Goal: Task Accomplishment & Management: Manage account settings

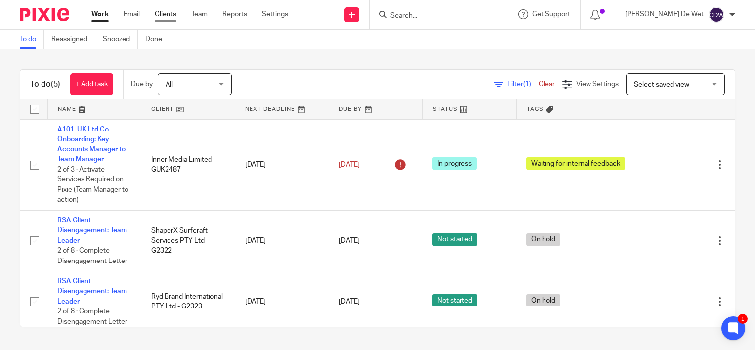
click at [167, 13] on link "Clients" at bounding box center [166, 14] width 22 height 10
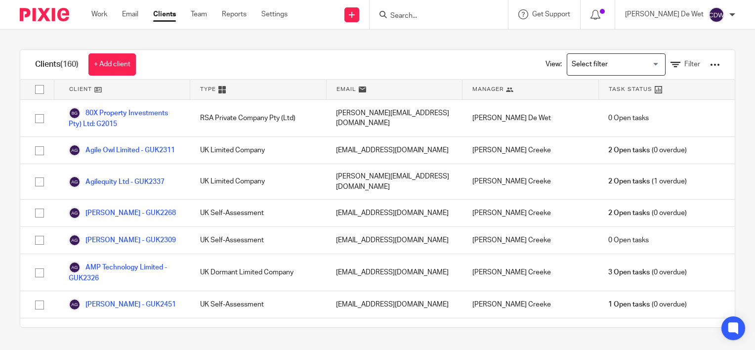
click at [452, 16] on input "Search" at bounding box center [433, 16] width 89 height 9
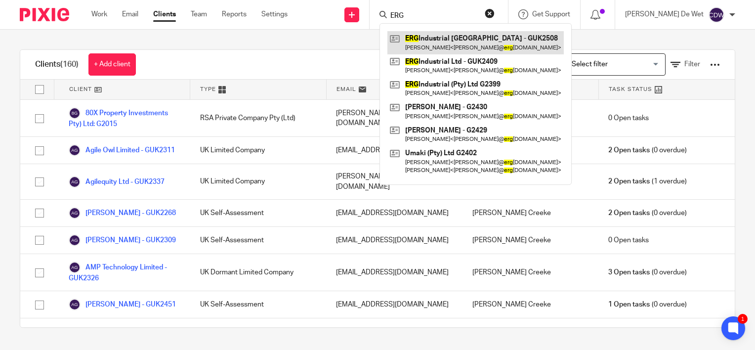
type input "ERG"
click at [464, 46] on link at bounding box center [475, 42] width 176 height 23
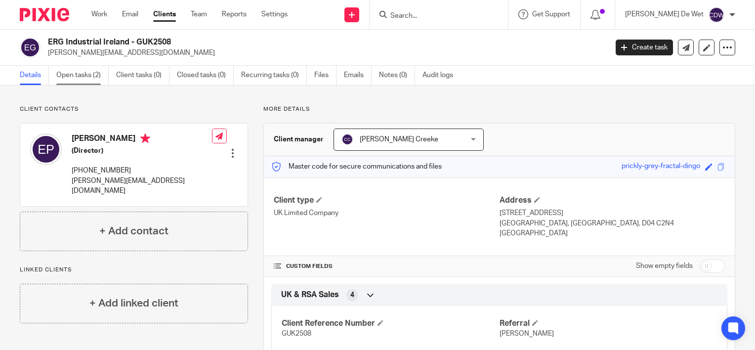
click at [91, 79] on link "Open tasks (2)" at bounding box center [82, 75] width 52 height 19
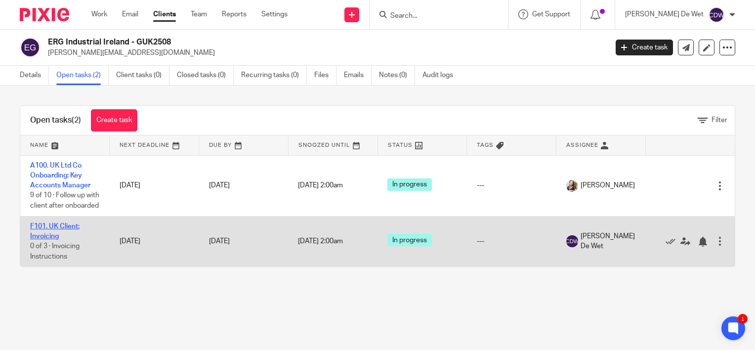
click at [63, 237] on link "F101. UK Client: Invoicing" at bounding box center [54, 231] width 49 height 17
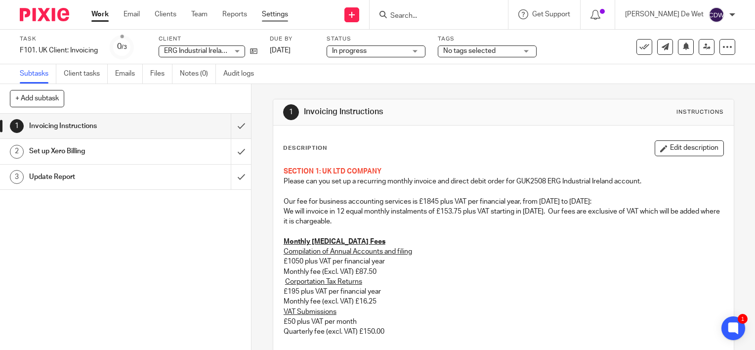
click at [278, 16] on link "Settings" at bounding box center [275, 14] width 26 height 10
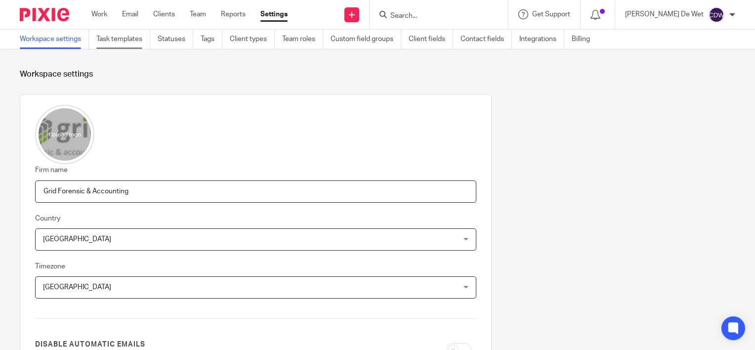
click at [136, 44] on link "Task templates" at bounding box center [123, 39] width 54 height 19
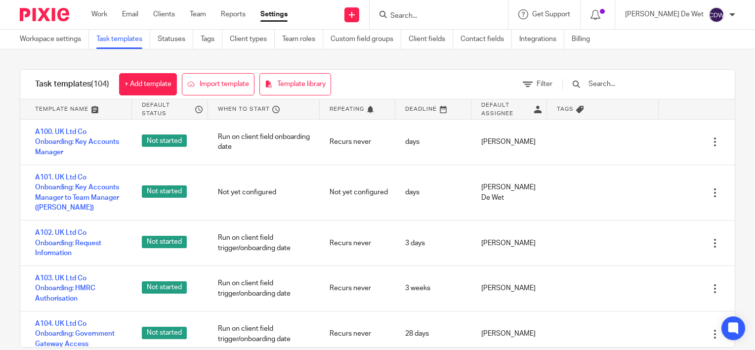
click at [640, 83] on input "text" at bounding box center [644, 84] width 115 height 11
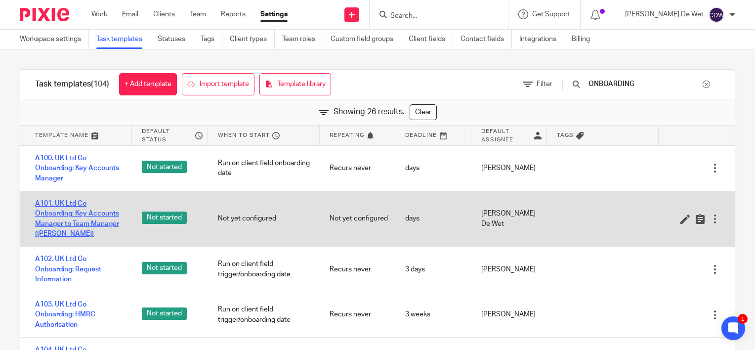
type input "ONBOARDING"
click at [102, 223] on link "A101. UK Ltd Co Onboarding: Key Accounts Manager to Team Manager ([PERSON_NAME])" at bounding box center [78, 219] width 87 height 40
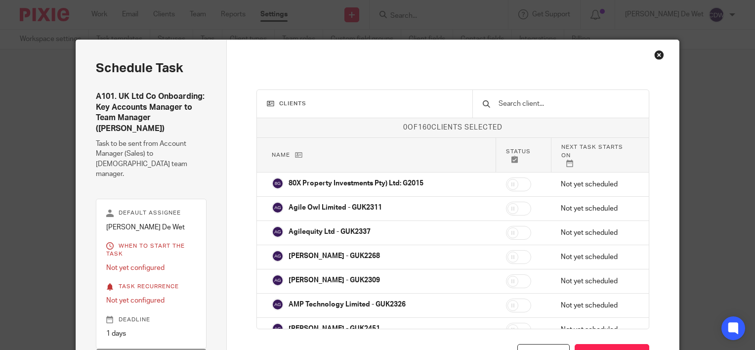
click at [539, 99] on input "text" at bounding box center [567, 103] width 141 height 11
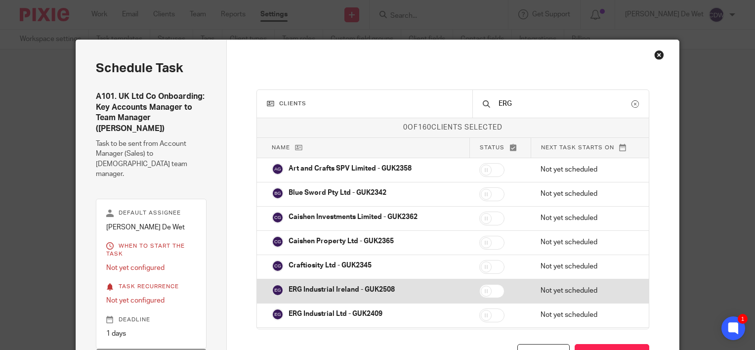
type input "ERG"
click at [488, 289] on input "checkbox" at bounding box center [491, 291] width 25 height 14
checkbox input "true"
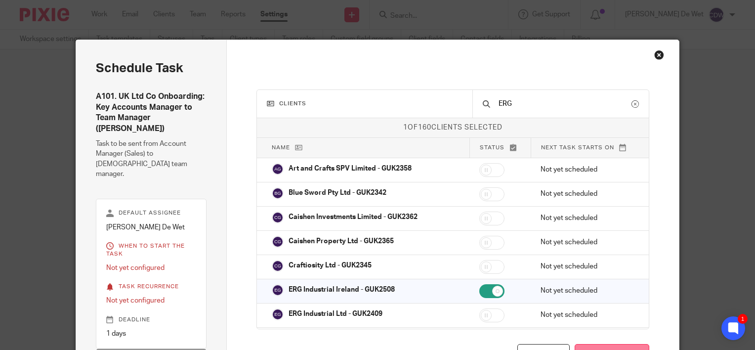
click at [600, 344] on button "Schedule task" at bounding box center [611, 354] width 75 height 21
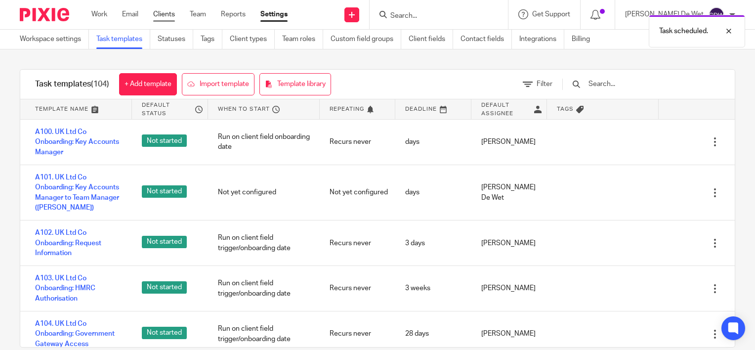
click at [167, 15] on link "Clients" at bounding box center [164, 14] width 22 height 10
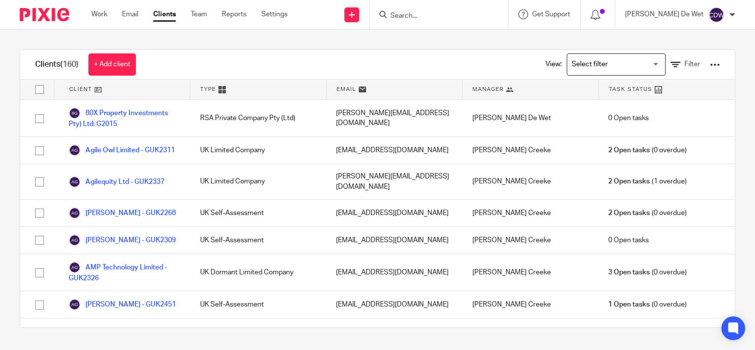
click at [446, 14] on input "Search" at bounding box center [433, 16] width 89 height 9
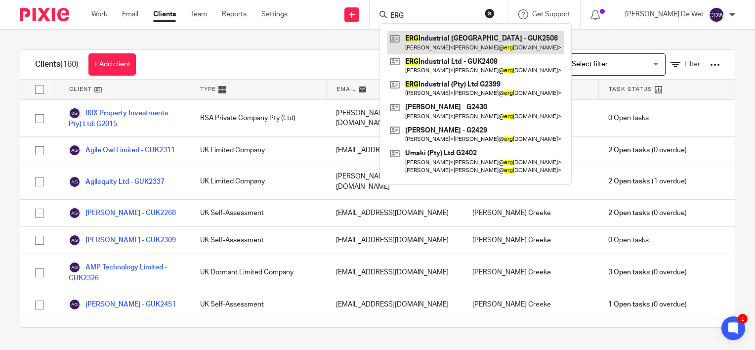
type input "ERG"
click at [472, 44] on link at bounding box center [475, 42] width 176 height 23
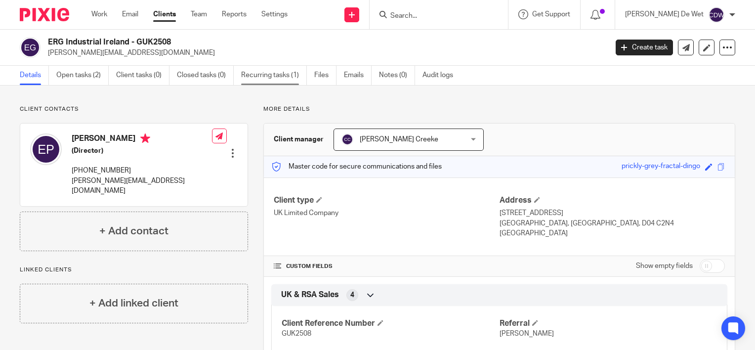
click at [287, 76] on link "Recurring tasks (1)" at bounding box center [274, 75] width 66 height 19
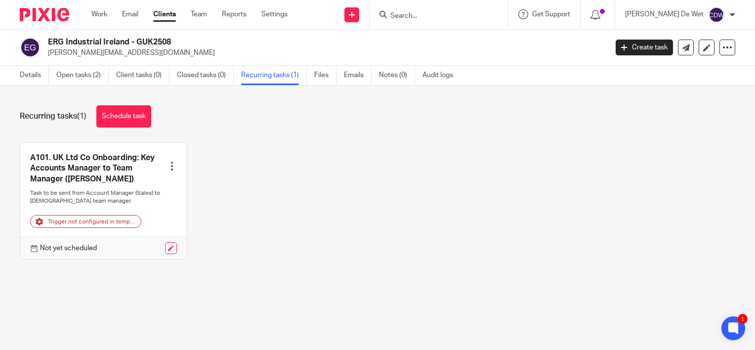
click at [169, 166] on div at bounding box center [172, 166] width 10 height 10
click at [134, 188] on link "Create task" at bounding box center [131, 188] width 79 height 14
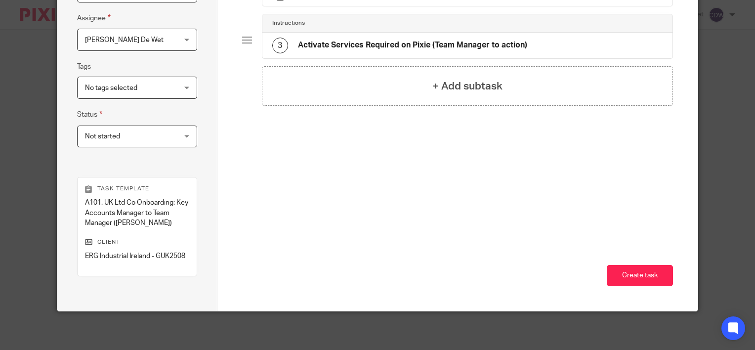
scroll to position [182, 0]
click at [656, 272] on button "Create task" at bounding box center [639, 274] width 66 height 21
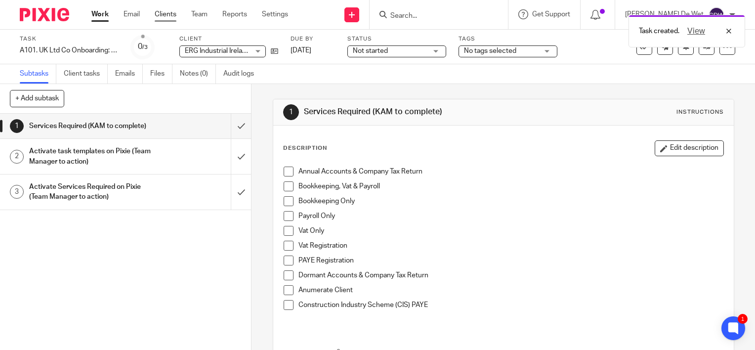
click at [171, 17] on link "Clients" at bounding box center [166, 14] width 22 height 10
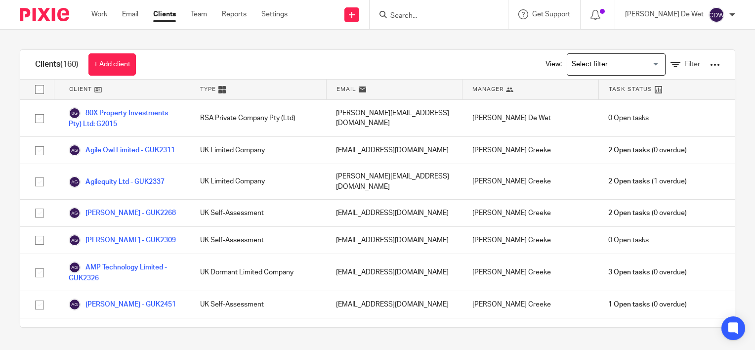
click at [437, 20] on input "Search" at bounding box center [433, 16] width 89 height 9
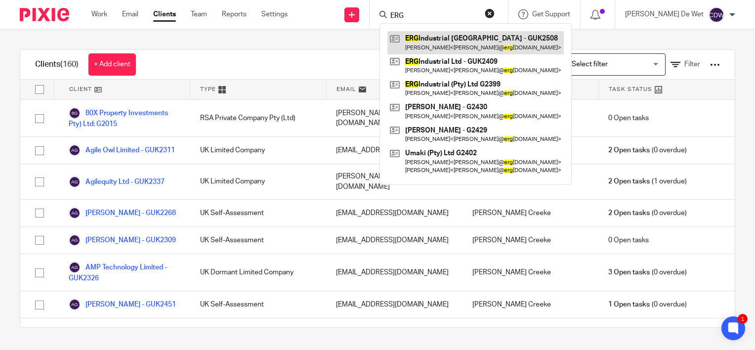
type input "ERG"
click at [467, 41] on link at bounding box center [475, 42] width 176 height 23
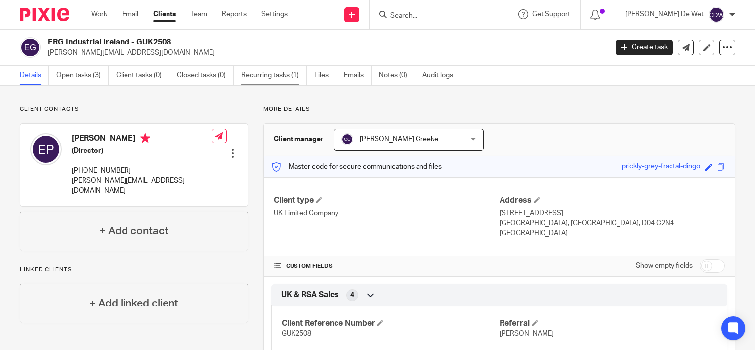
click at [292, 79] on link "Recurring tasks (1)" at bounding box center [274, 75] width 66 height 19
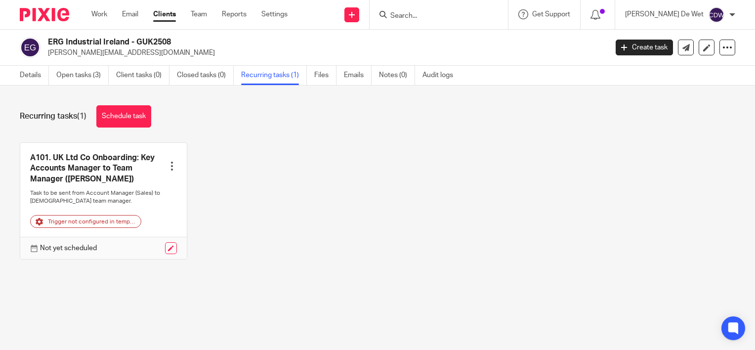
click at [167, 162] on div at bounding box center [172, 166] width 10 height 10
click at [149, 230] on span "Cancel schedule" at bounding box center [132, 228] width 52 height 7
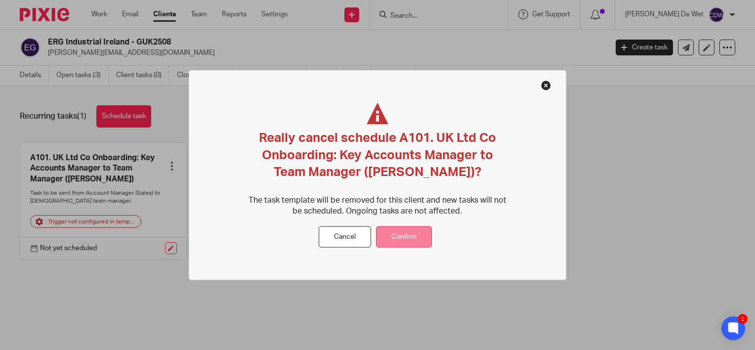
click at [401, 236] on button "Confirm" at bounding box center [404, 236] width 56 height 21
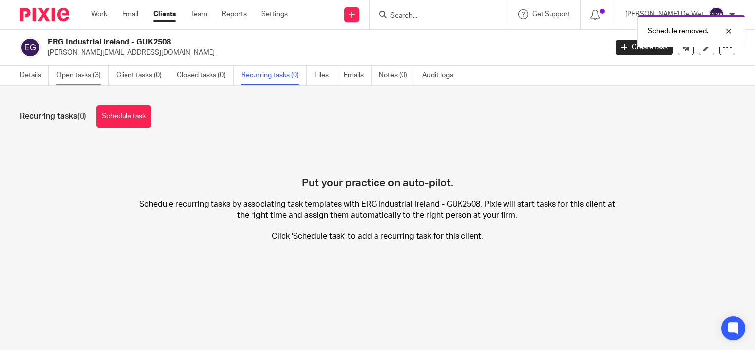
click at [71, 75] on link "Open tasks (3)" at bounding box center [82, 75] width 52 height 19
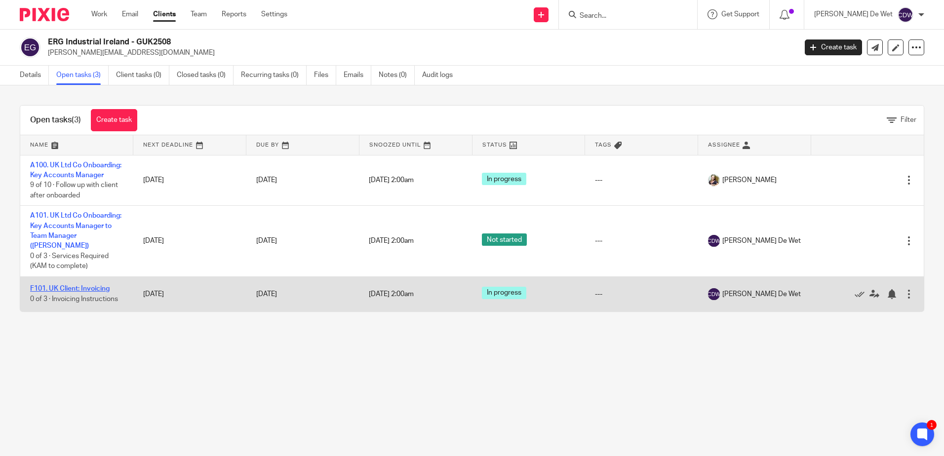
click at [89, 292] on link "F101. UK Client: Invoicing" at bounding box center [70, 288] width 80 height 7
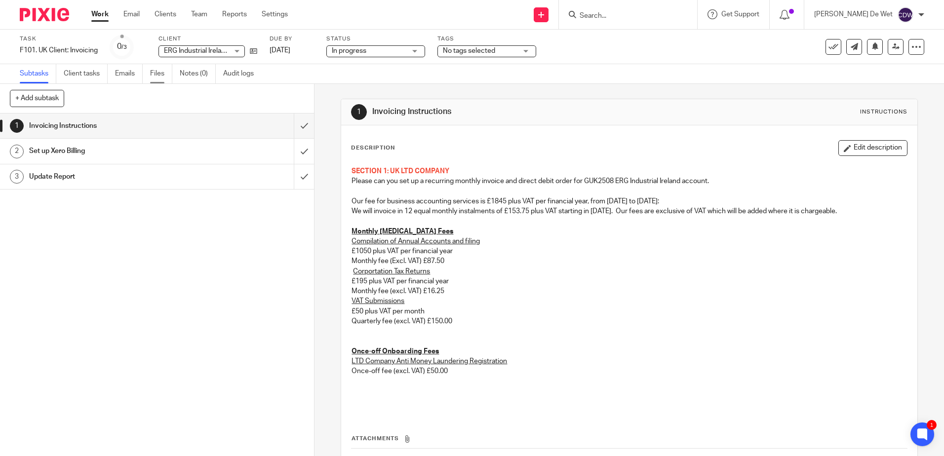
click at [160, 79] on link "Files" at bounding box center [161, 73] width 22 height 19
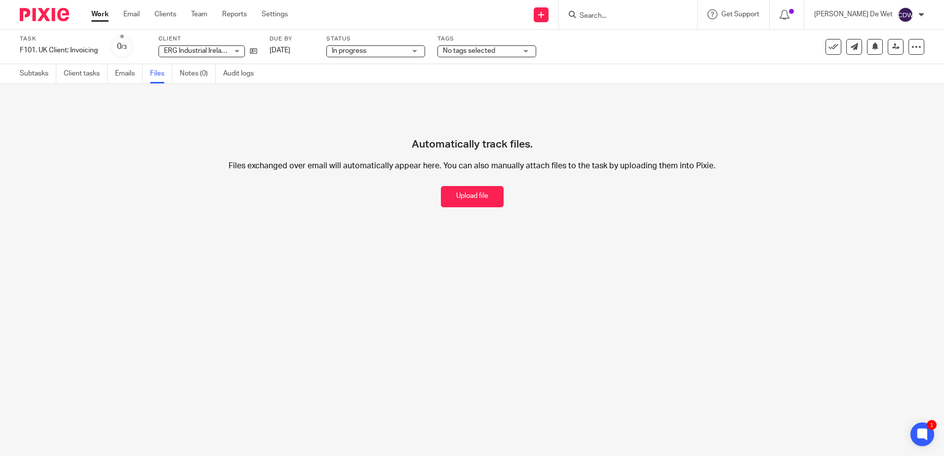
click at [103, 18] on link "Work" at bounding box center [99, 14] width 17 height 10
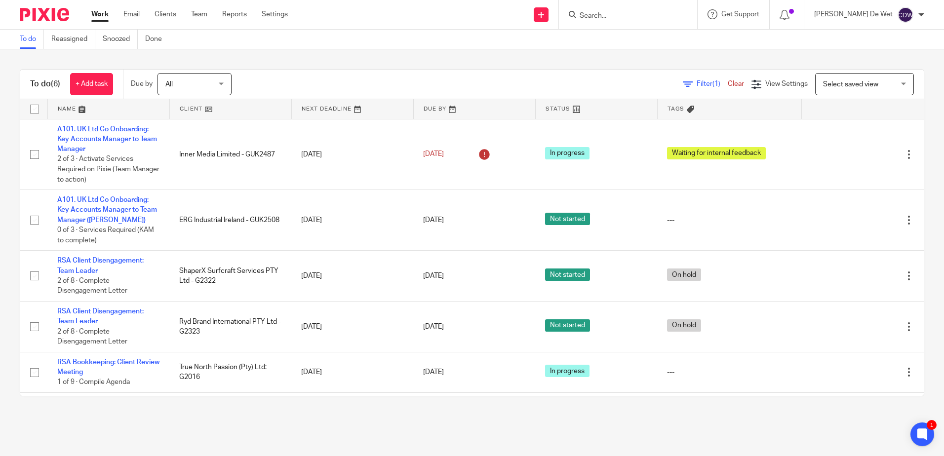
click at [184, 106] on link at bounding box center [230, 109] width 121 height 20
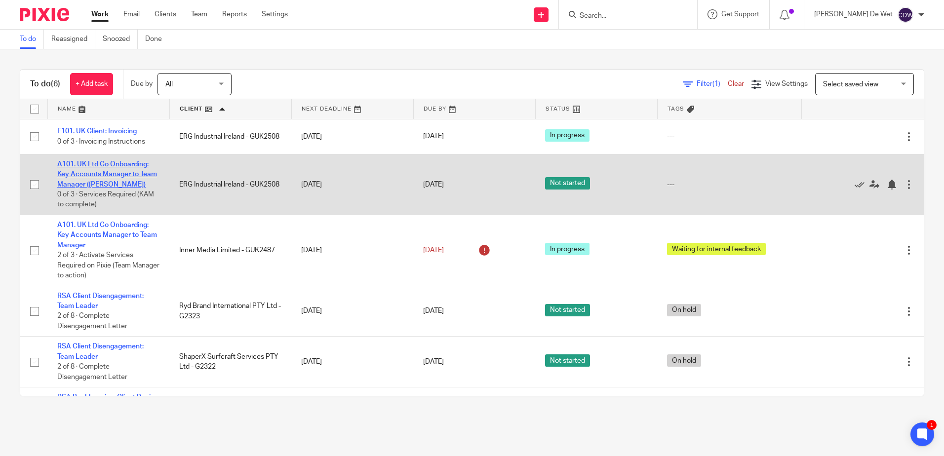
click at [124, 184] on link "A101. UK Ltd Co Onboarding: Key Accounts Manager to Team Manager ([PERSON_NAME])" at bounding box center [107, 174] width 100 height 27
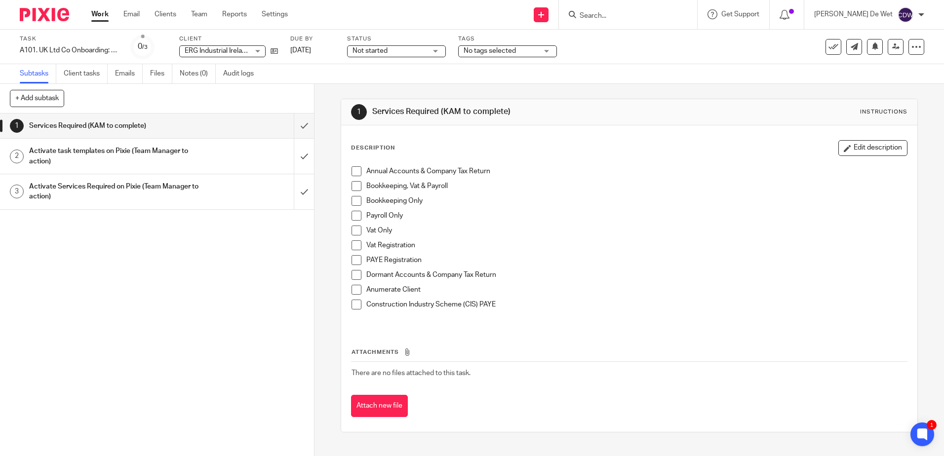
click at [145, 157] on h1 "Activate task templates on Pixie (Team Manager to action)" at bounding box center [114, 156] width 170 height 25
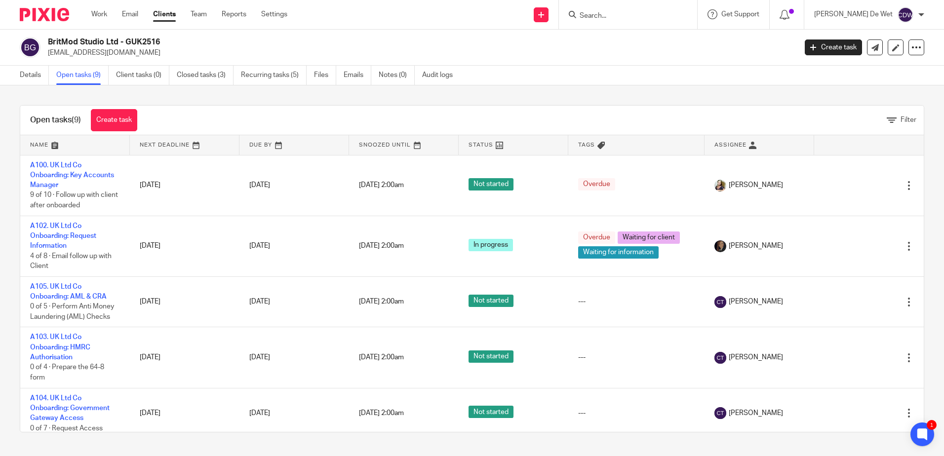
scroll to position [199, 0]
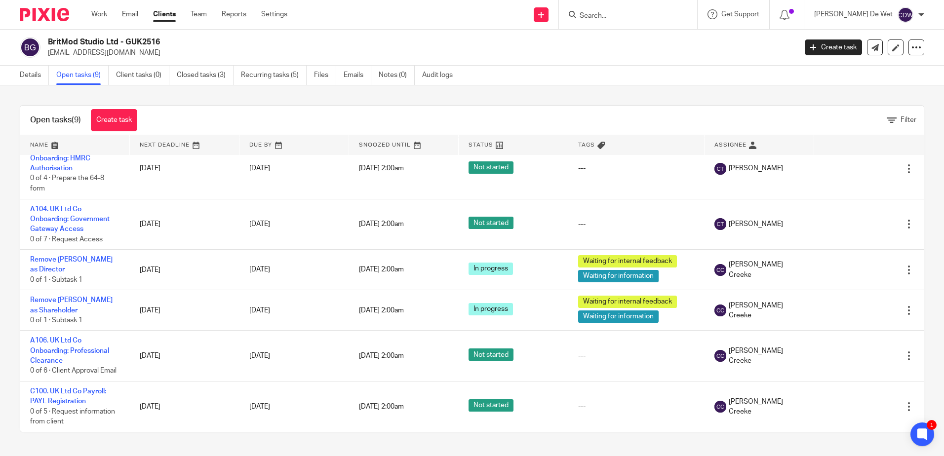
click at [105, 22] on div "Work Email Clients Team Reports Settings Work Email Clients Team Reports Settin…" at bounding box center [191, 14] width 221 height 29
click at [103, 19] on link "Work" at bounding box center [99, 14] width 16 height 10
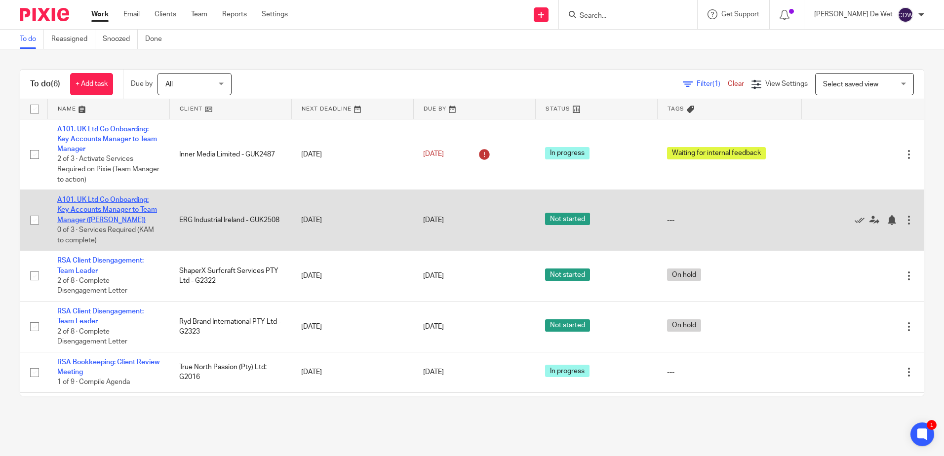
click at [109, 218] on link "A101. UK Ltd Co Onboarding: Key Accounts Manager to Team Manager ([PERSON_NAME])" at bounding box center [107, 210] width 100 height 27
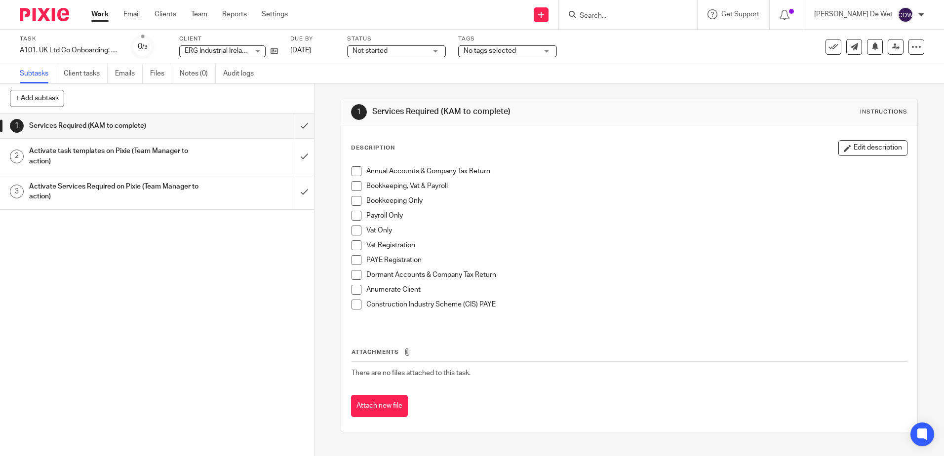
click at [164, 152] on h1 "Activate task templates on Pixie (Team Manager to action)" at bounding box center [114, 156] width 170 height 25
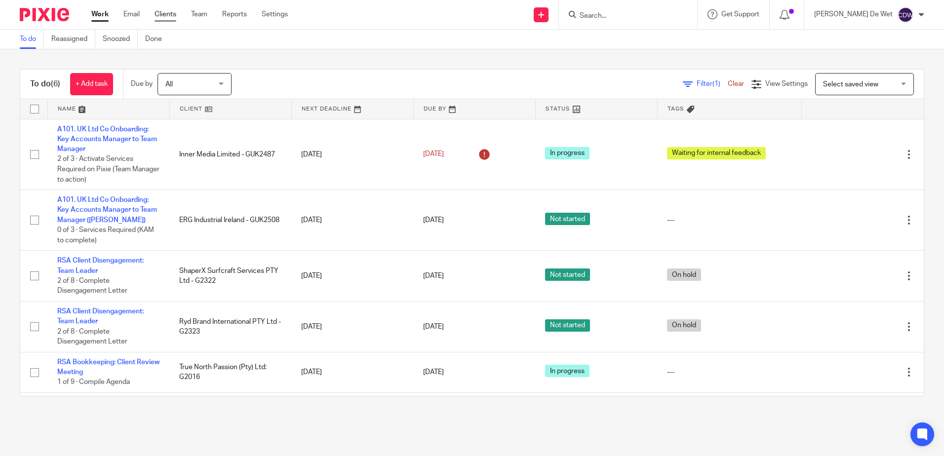
click at [164, 15] on link "Clients" at bounding box center [166, 14] width 22 height 10
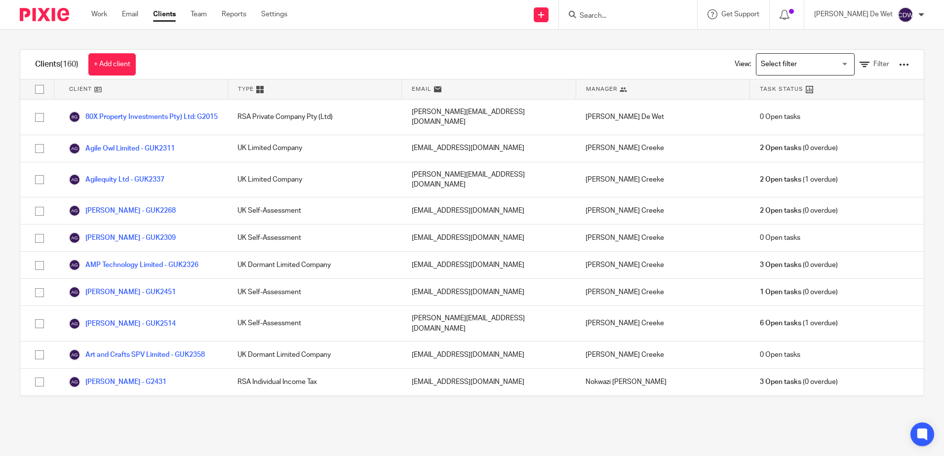
click at [638, 14] on input "Search" at bounding box center [623, 16] width 89 height 9
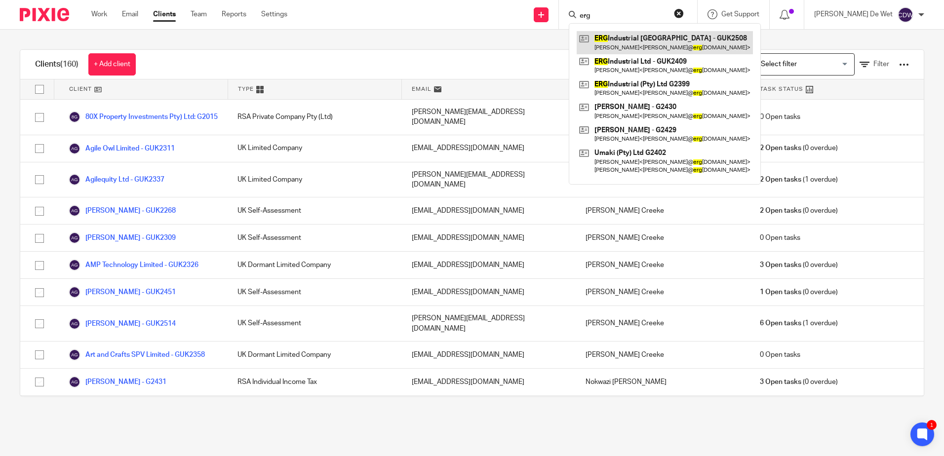
type input "erg"
click at [651, 48] on link at bounding box center [665, 42] width 176 height 23
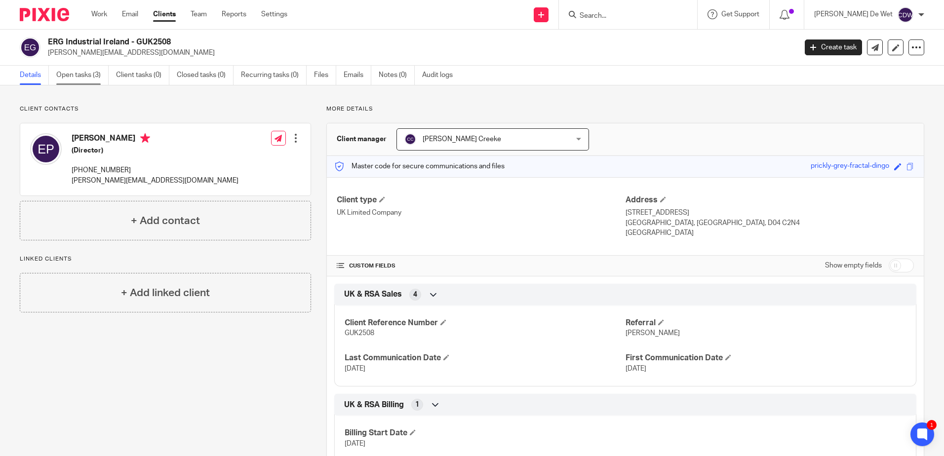
click at [90, 77] on link "Open tasks (3)" at bounding box center [82, 75] width 52 height 19
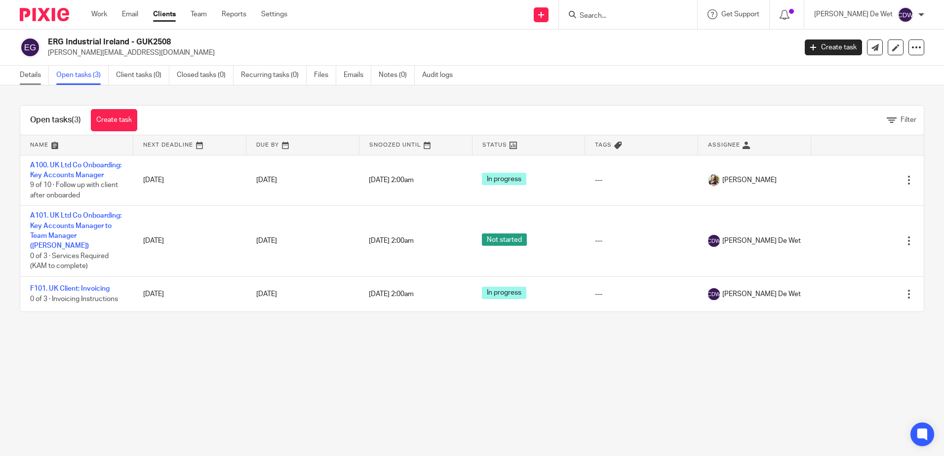
click at [32, 77] on link "Details" at bounding box center [34, 75] width 29 height 19
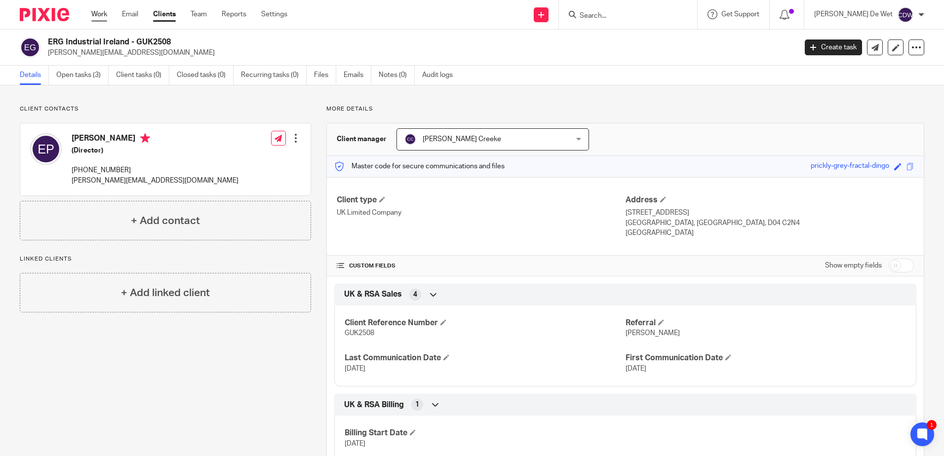
click at [100, 15] on link "Work" at bounding box center [99, 14] width 16 height 10
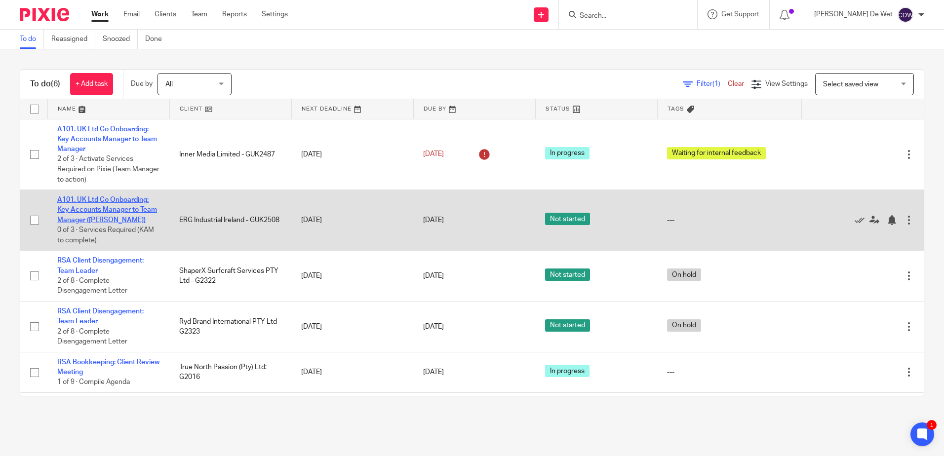
click at [119, 212] on link "A101. UK Ltd Co Onboarding: Key Accounts Manager to Team Manager ([PERSON_NAME])" at bounding box center [107, 210] width 100 height 27
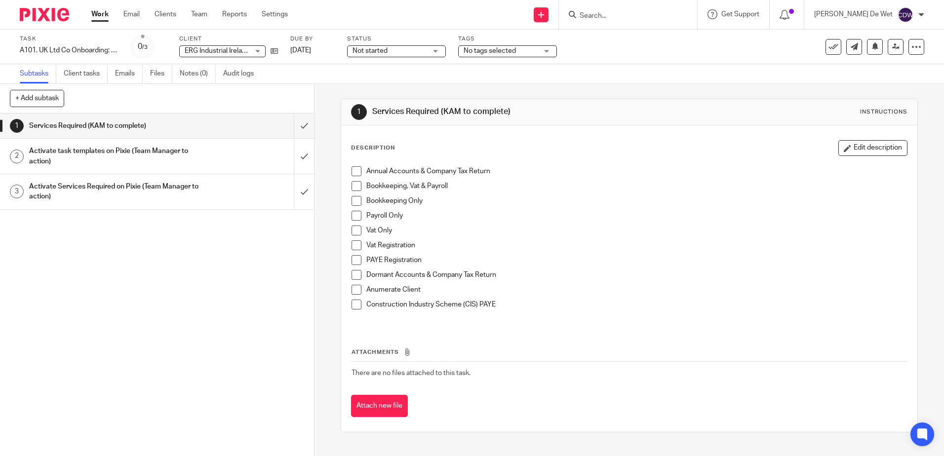
click at [144, 154] on h1 "Activate task templates on Pixie (Team Manager to action)" at bounding box center [114, 156] width 170 height 25
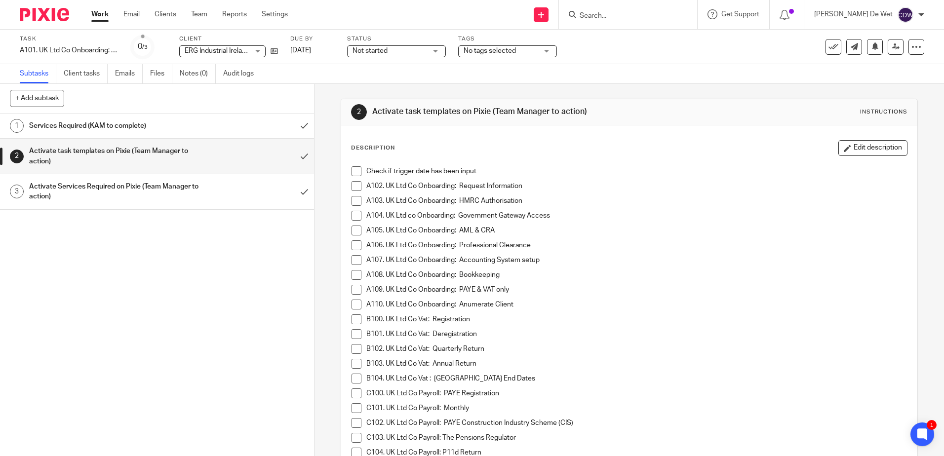
click at [102, 18] on link "Work" at bounding box center [99, 14] width 17 height 10
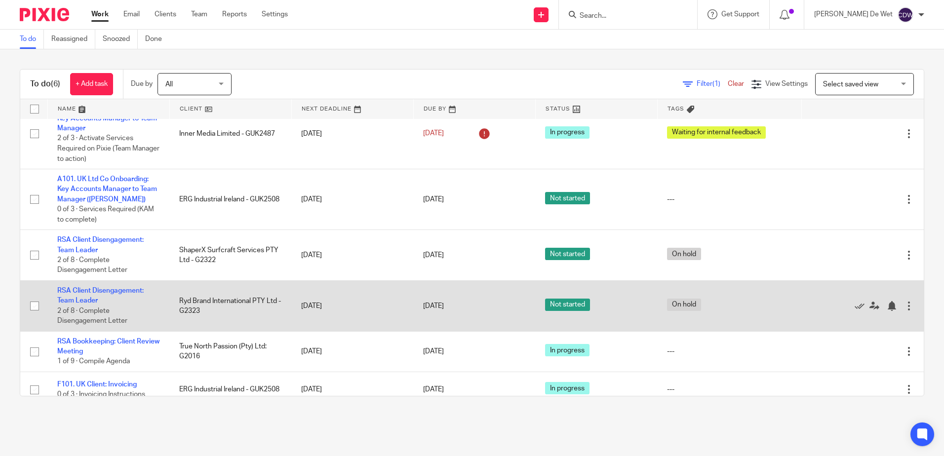
scroll to position [32, 0]
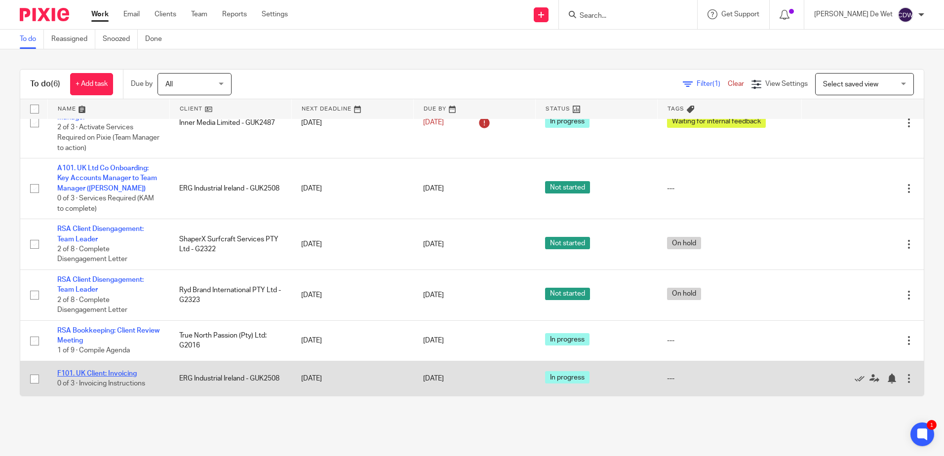
click at [120, 371] on link "F101. UK Client: Invoicing" at bounding box center [97, 373] width 80 height 7
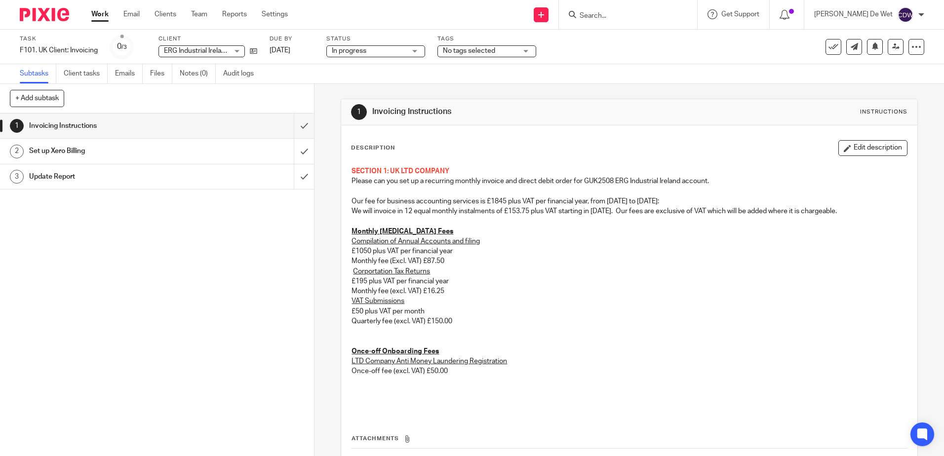
click at [549, 267] on p "Corportation Tax Returns" at bounding box center [629, 272] width 555 height 10
click at [101, 18] on link "Work" at bounding box center [99, 14] width 17 height 10
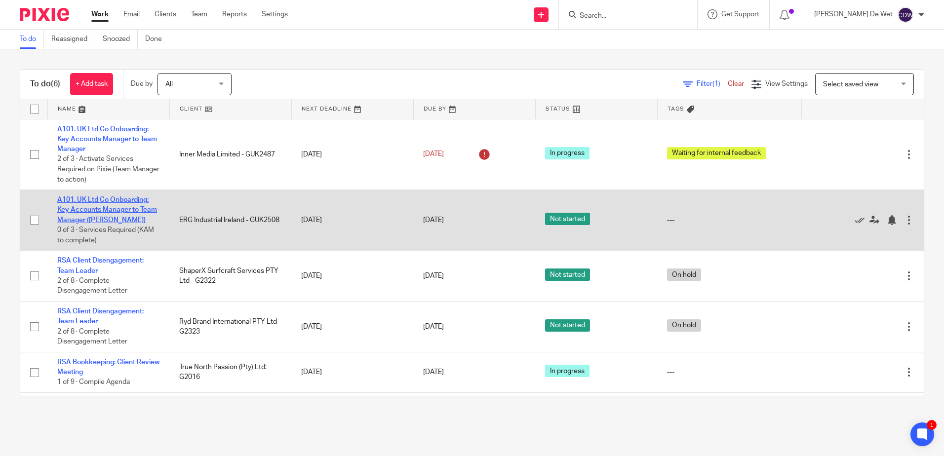
click at [122, 210] on link "A101. UK Ltd Co Onboarding: Key Accounts Manager to Team Manager ([PERSON_NAME])" at bounding box center [107, 210] width 100 height 27
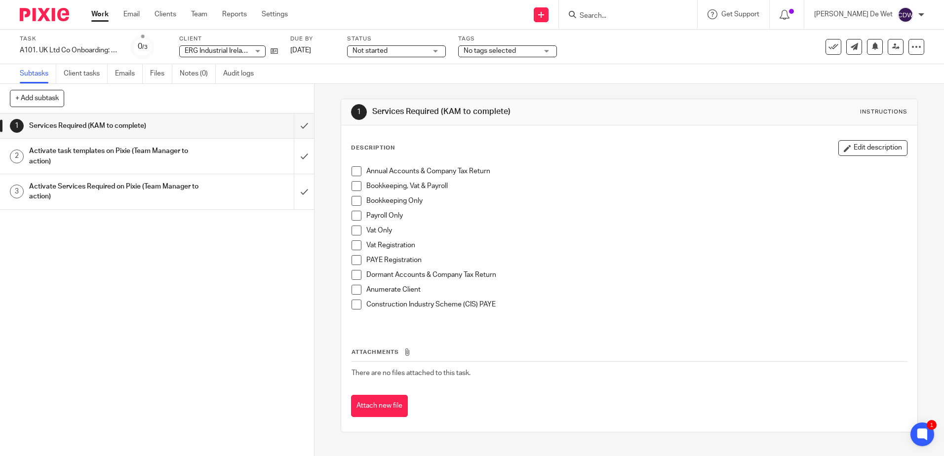
click at [137, 148] on h1 "Activate task templates on Pixie (Team Manager to action)" at bounding box center [114, 156] width 170 height 25
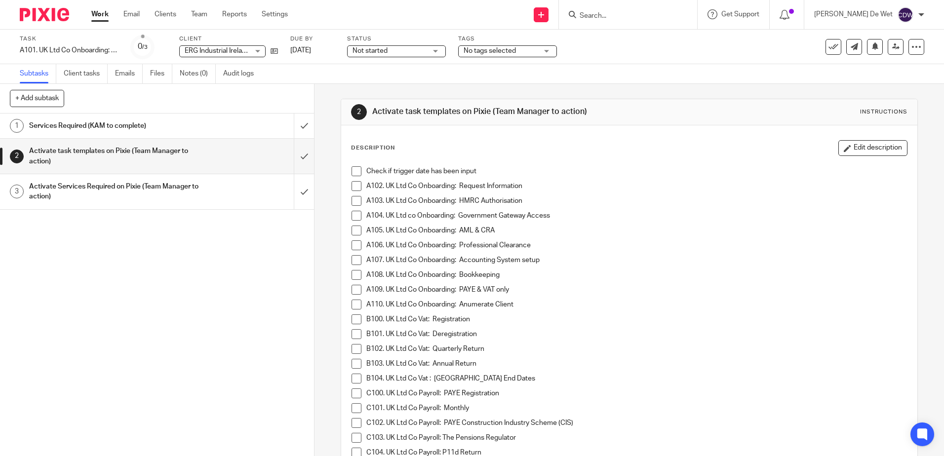
click at [438, 52] on div "Not started Not started" at bounding box center [396, 51] width 99 height 12
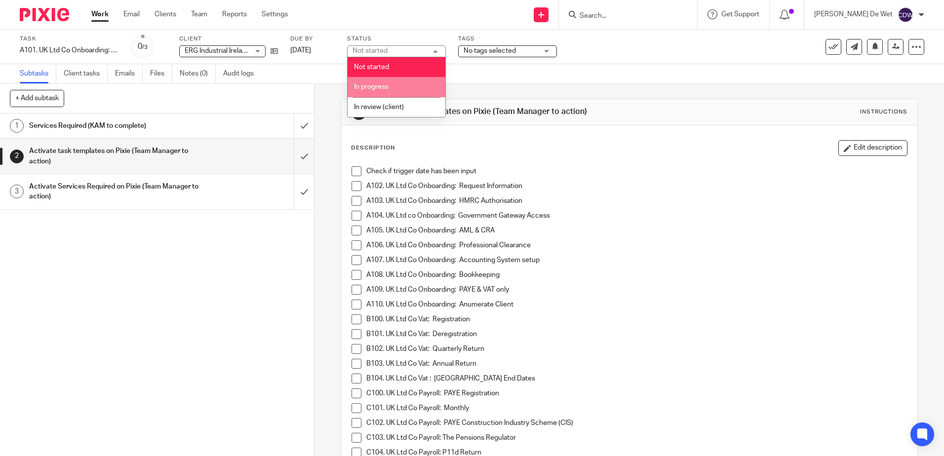
click at [415, 83] on li "In progress" at bounding box center [397, 87] width 98 height 20
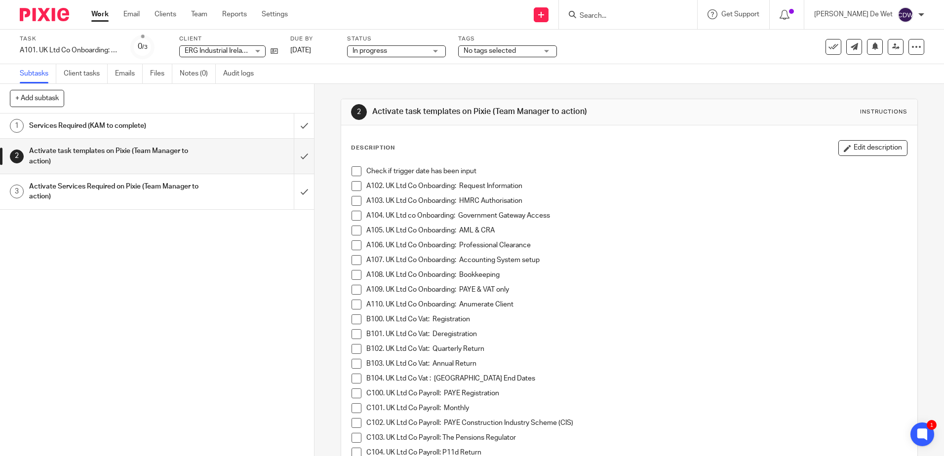
click at [229, 262] on div "1 Services Required (KAM to complete) 2 Activate task templates on Pixie (Team …" at bounding box center [157, 285] width 314 height 343
click at [354, 174] on span at bounding box center [357, 171] width 10 height 10
click at [353, 185] on span at bounding box center [357, 186] width 10 height 10
click at [356, 201] on span at bounding box center [357, 201] width 10 height 10
click at [356, 217] on span at bounding box center [357, 216] width 10 height 10
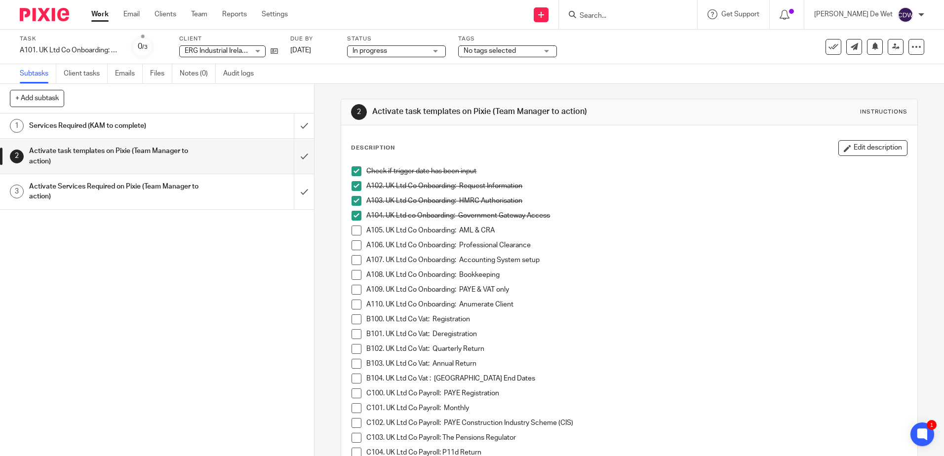
click at [353, 233] on span at bounding box center [357, 231] width 10 height 10
click at [355, 247] on span at bounding box center [357, 246] width 10 height 10
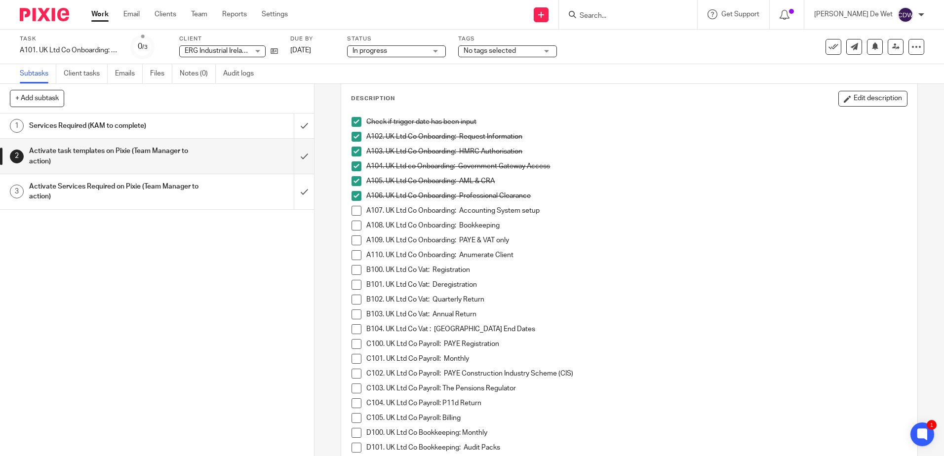
scroll to position [99, 0]
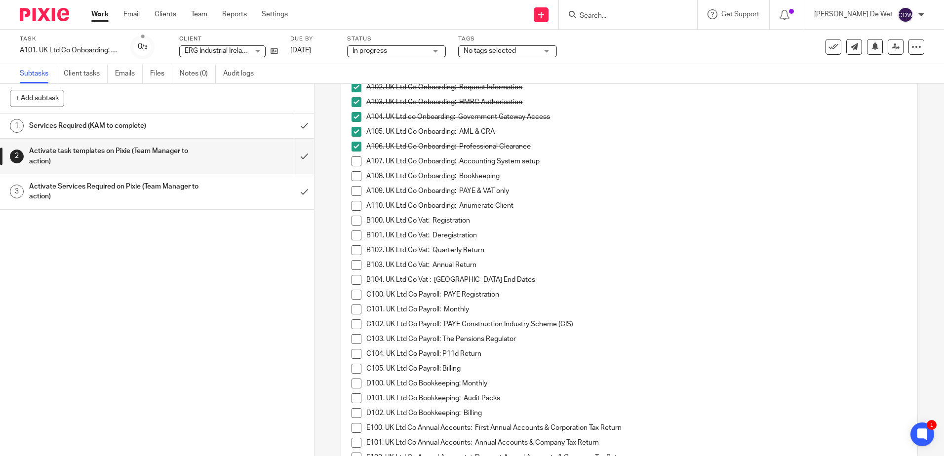
click at [354, 266] on span at bounding box center [357, 265] width 10 height 10
click at [352, 262] on span at bounding box center [357, 265] width 10 height 10
click at [353, 250] on span at bounding box center [357, 250] width 10 height 10
click at [323, 329] on div "2 Activate task templates on Pixie (Team Manager to action) Instructions Descri…" at bounding box center [630, 270] width 630 height 372
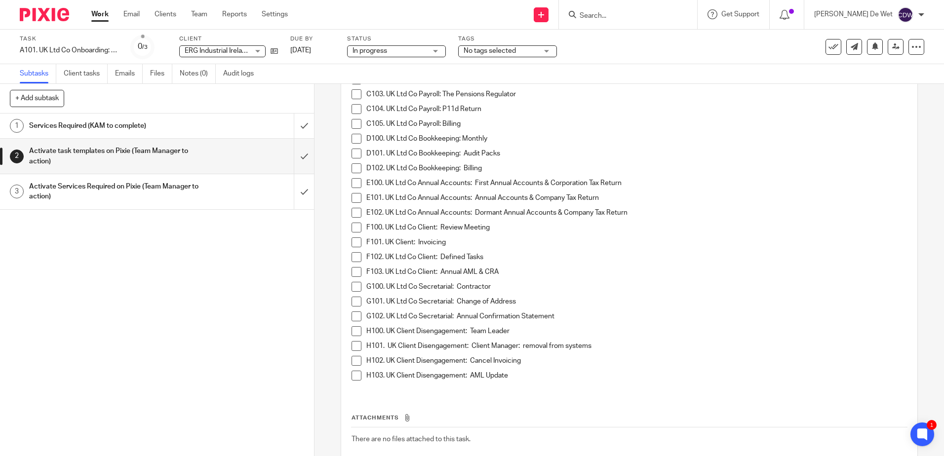
scroll to position [346, 0]
click at [356, 197] on span at bounding box center [357, 196] width 10 height 10
click at [354, 270] on span at bounding box center [357, 270] width 10 height 10
click at [355, 314] on span at bounding box center [357, 315] width 10 height 10
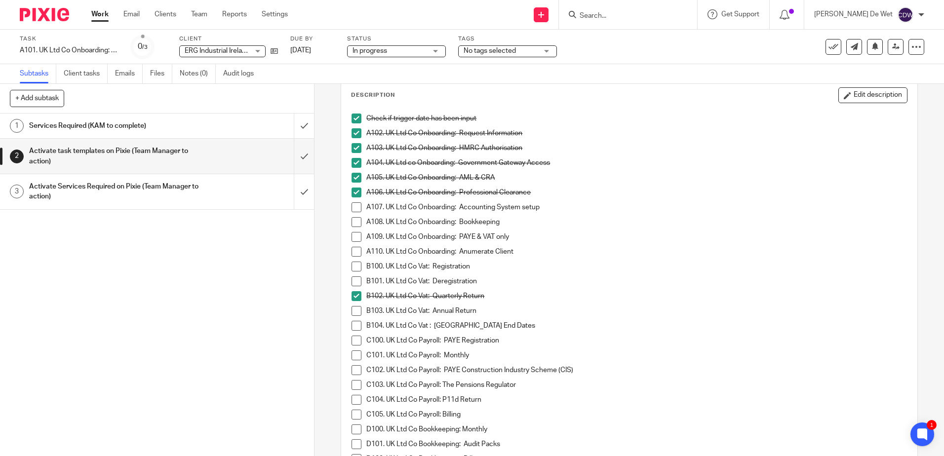
scroll to position [0, 0]
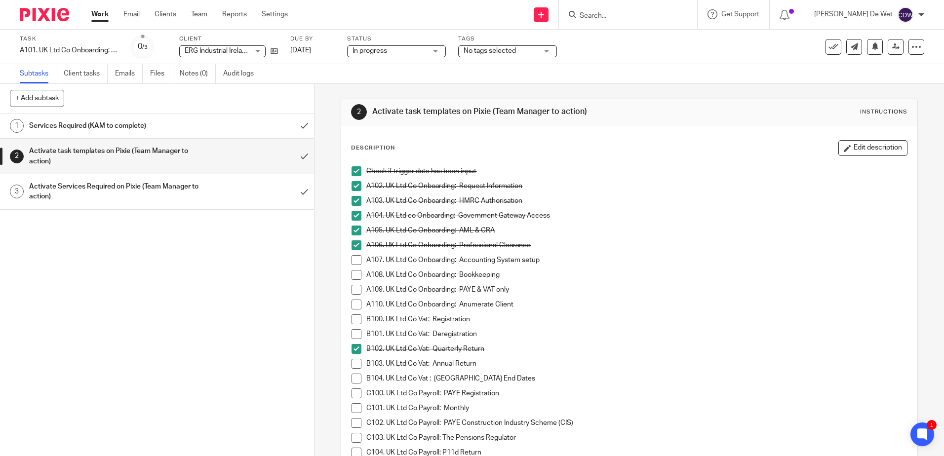
click at [149, 193] on h1 "Activate Services Required on Pixie (Team Manager to action)" at bounding box center [114, 191] width 170 height 25
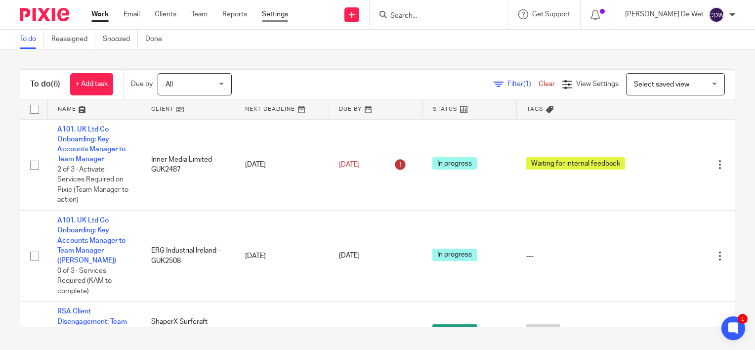
click at [277, 16] on link "Settings" at bounding box center [275, 14] width 26 height 10
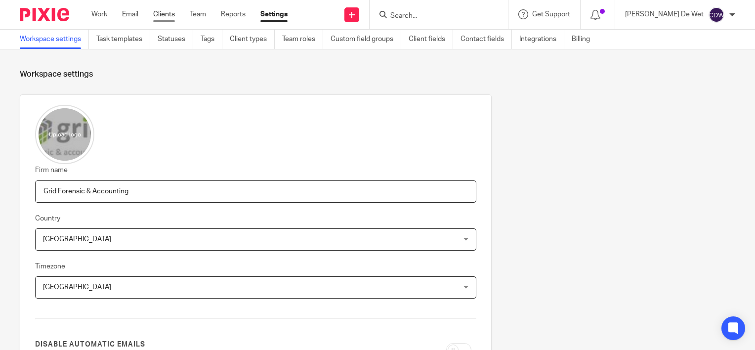
click at [165, 14] on link "Clients" at bounding box center [164, 14] width 22 height 10
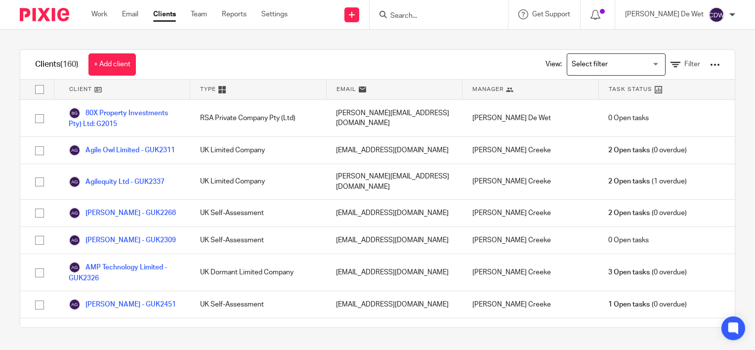
click at [476, 16] on input "Search" at bounding box center [433, 16] width 89 height 9
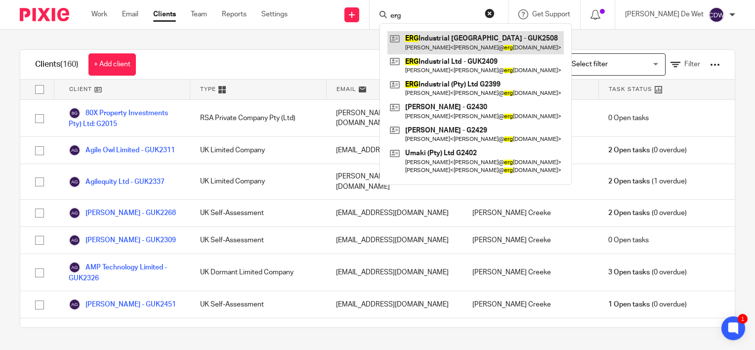
type input "erg"
click at [493, 53] on link at bounding box center [475, 42] width 176 height 23
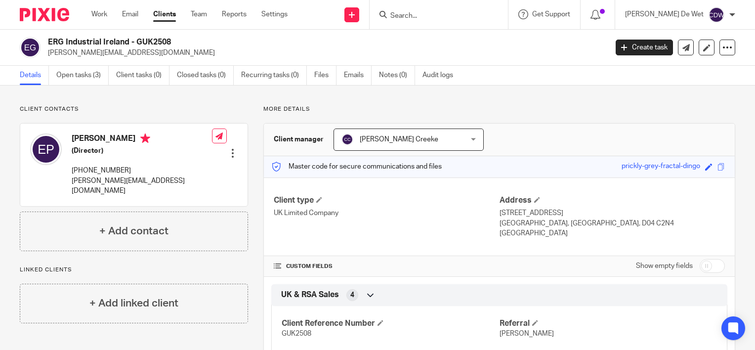
drag, startPoint x: 413, startPoint y: 196, endPoint x: 371, endPoint y: 212, distance: 45.0
click at [371, 212] on div "Client type UK Limited Company Address [STREET_ADDRESS] [GEOGRAPHIC_DATA], [GEO…" at bounding box center [499, 216] width 471 height 79
click at [618, 53] on link "Create task" at bounding box center [643, 48] width 57 height 16
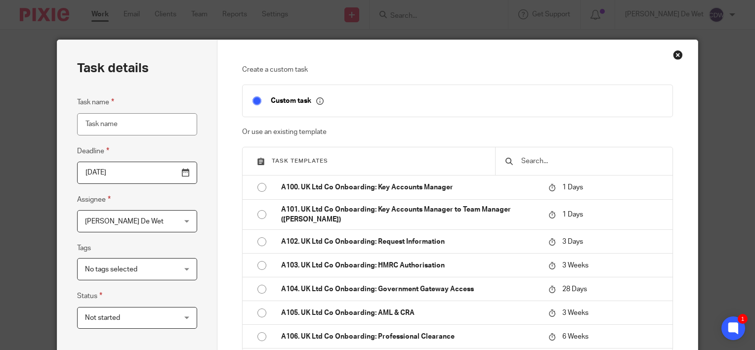
click at [540, 161] on input "text" at bounding box center [591, 161] width 142 height 11
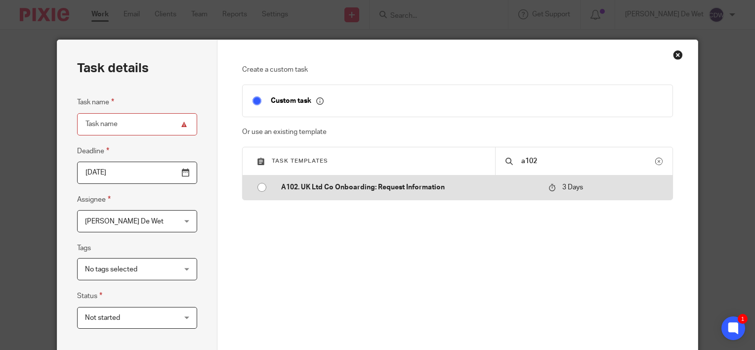
type input "a102"
click at [259, 186] on input "radio" at bounding box center [261, 187] width 19 height 19
type input "[DATE]"
type input "A102. UK Ltd Co Onboarding: Request Information"
checkbox input "false"
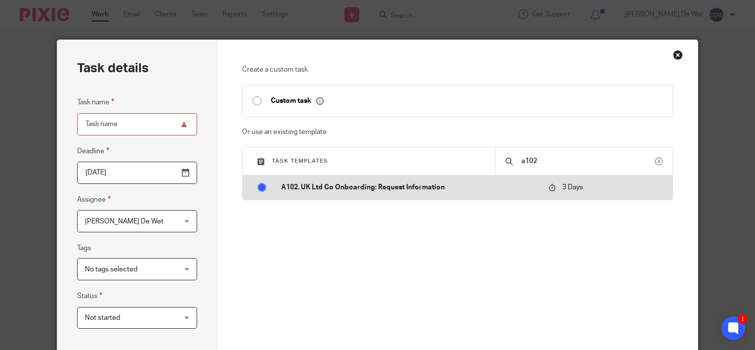
radio input "false"
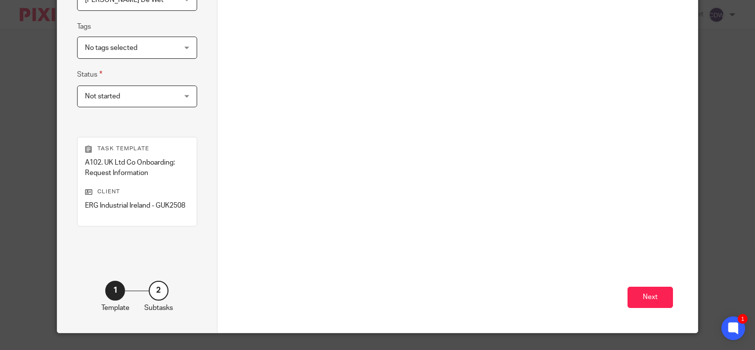
scroll to position [122, 0]
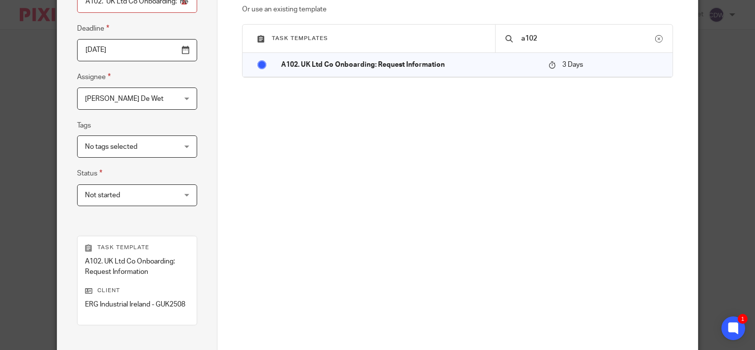
click at [184, 97] on div "[PERSON_NAME] De Wet [PERSON_NAME] De Wet" at bounding box center [137, 98] width 120 height 22
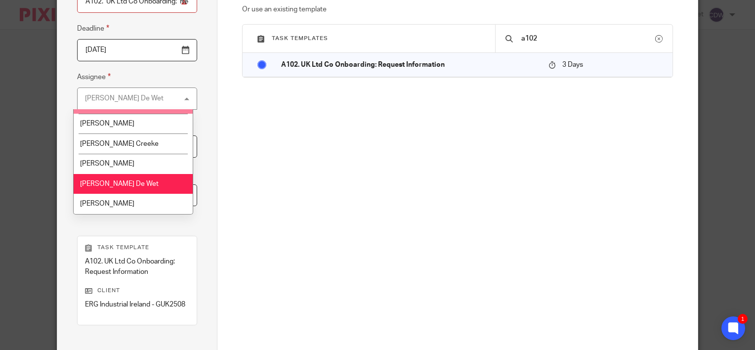
scroll to position [59, 0]
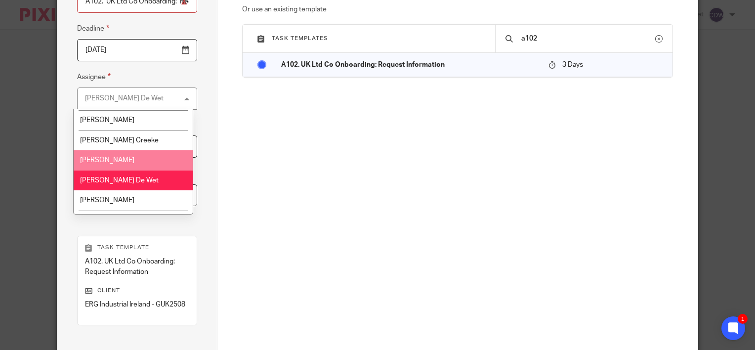
click at [161, 160] on li "[PERSON_NAME]" at bounding box center [134, 160] width 120 height 20
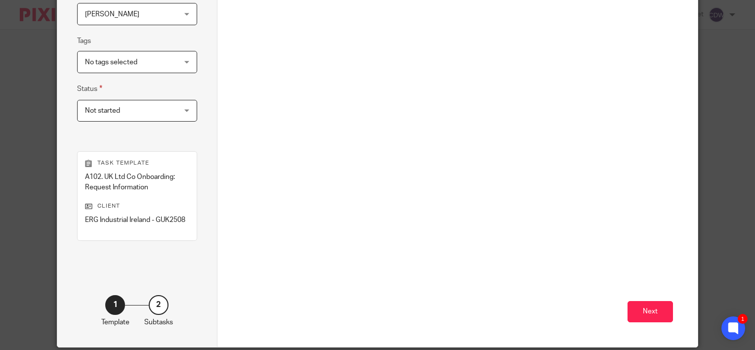
scroll to position [243, 0]
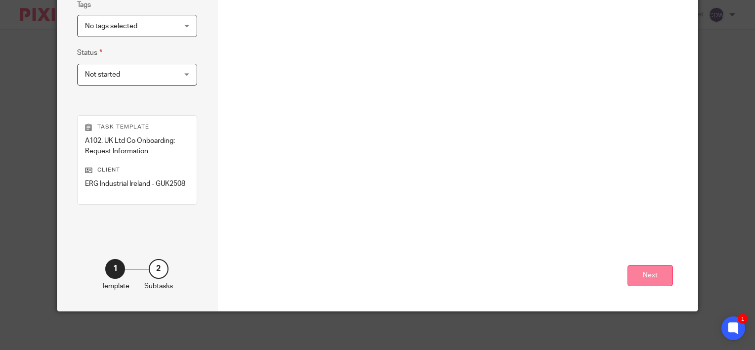
click at [637, 277] on button "Next" at bounding box center [649, 275] width 45 height 21
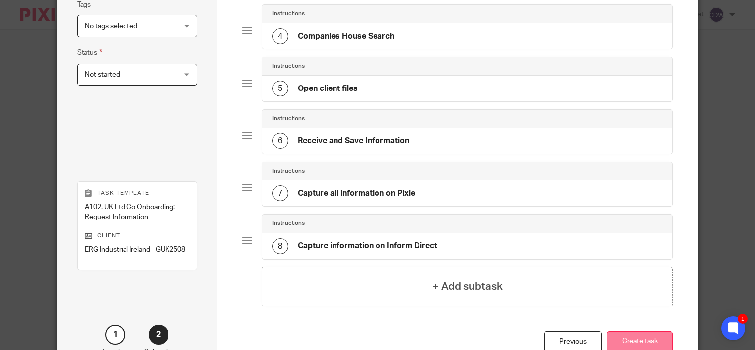
click at [640, 337] on button "Create task" at bounding box center [639, 341] width 66 height 21
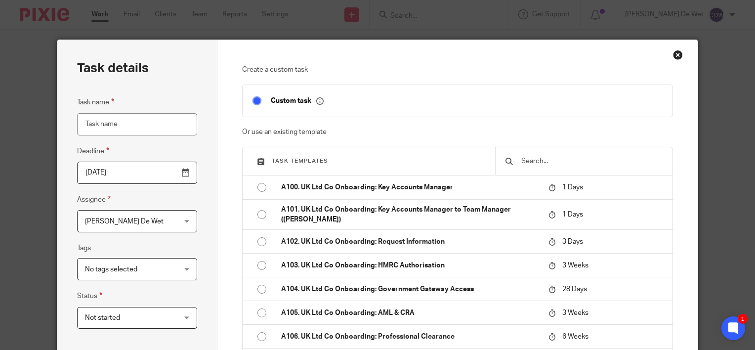
click at [537, 160] on input "text" at bounding box center [591, 161] width 142 height 11
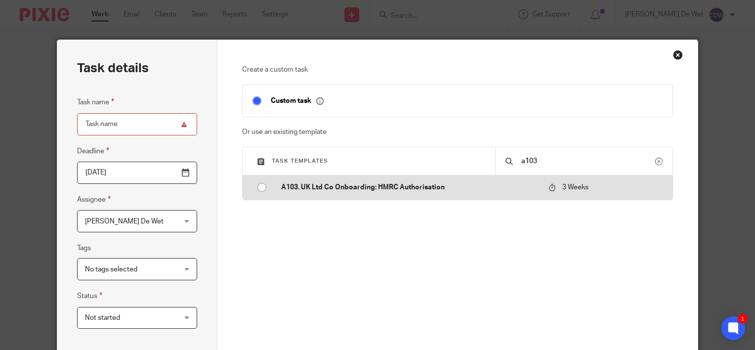
type input "a103"
click at [257, 186] on input "radio" at bounding box center [261, 187] width 19 height 19
type input "[DATE]"
type input "A103. UK Ltd Co Onboarding: HMRC Authorisation"
checkbox input "false"
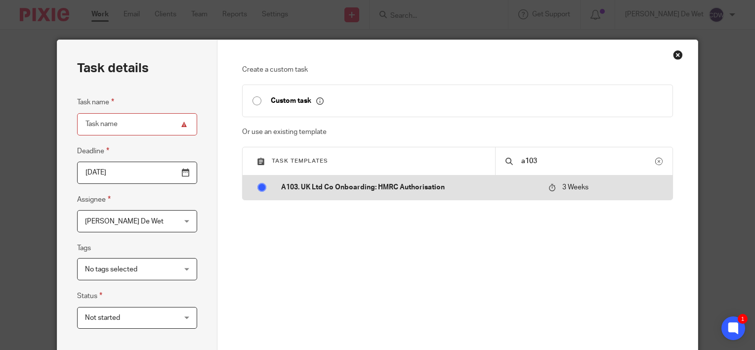
radio input "false"
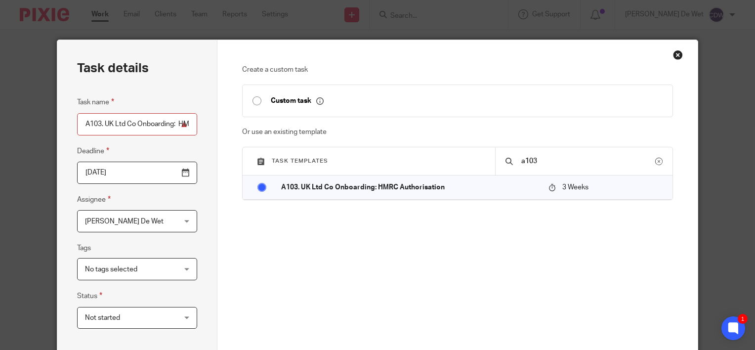
click at [184, 223] on div "[PERSON_NAME] De Wet [PERSON_NAME] De Wet" at bounding box center [137, 221] width 120 height 22
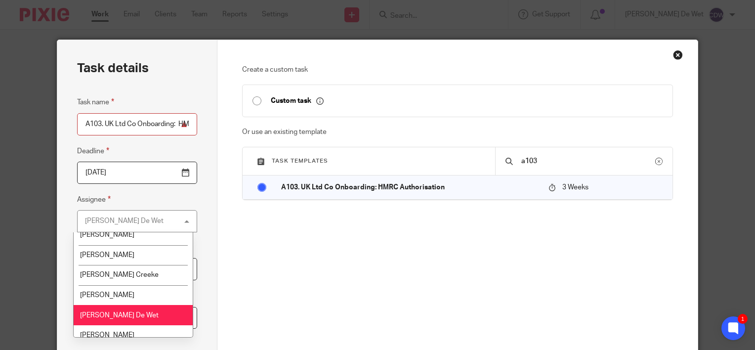
scroll to position [51, 0]
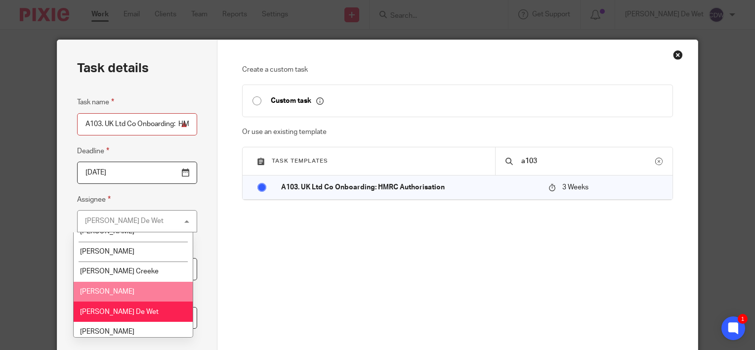
click at [165, 288] on li "[PERSON_NAME]" at bounding box center [134, 291] width 120 height 20
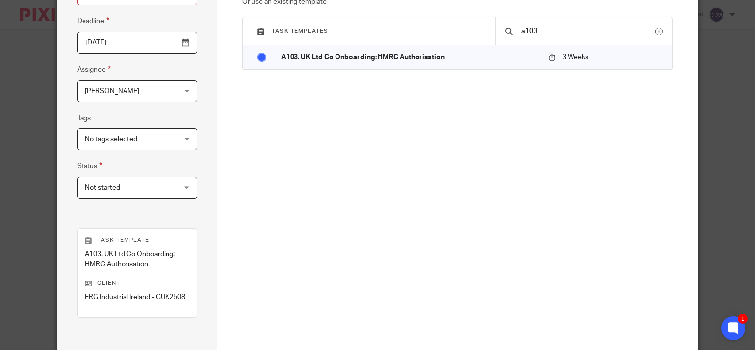
scroll to position [243, 0]
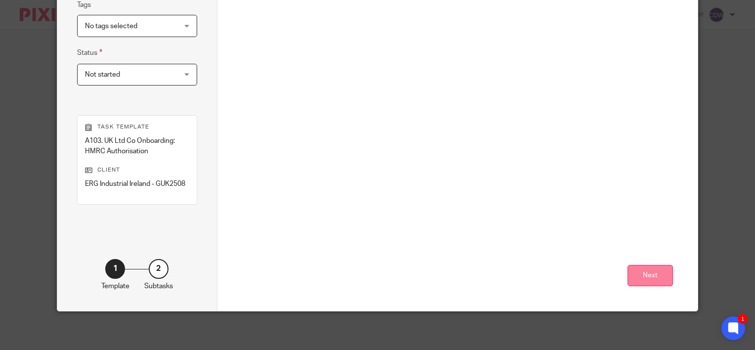
click at [649, 273] on button "Next" at bounding box center [649, 275] width 45 height 21
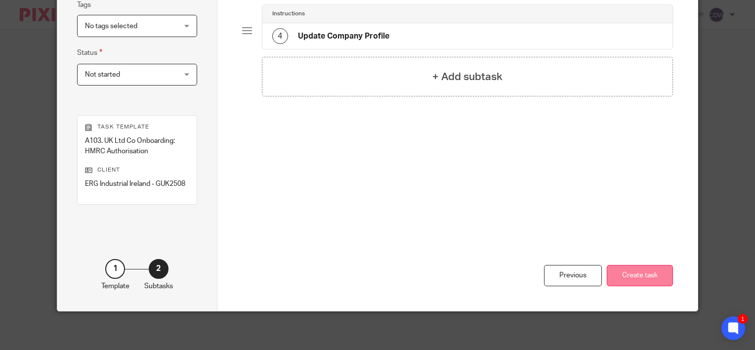
click at [634, 275] on button "Create task" at bounding box center [639, 275] width 66 height 21
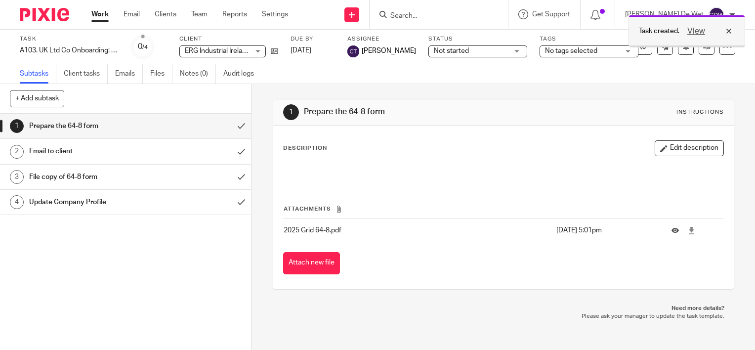
click at [729, 30] on div "View" at bounding box center [706, 31] width 55 height 12
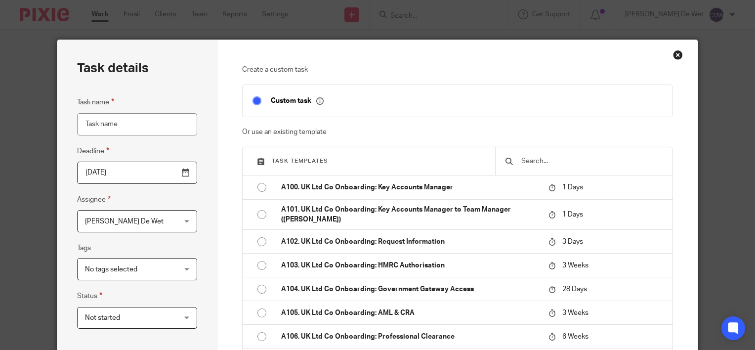
click at [552, 162] on input "text" at bounding box center [591, 161] width 142 height 11
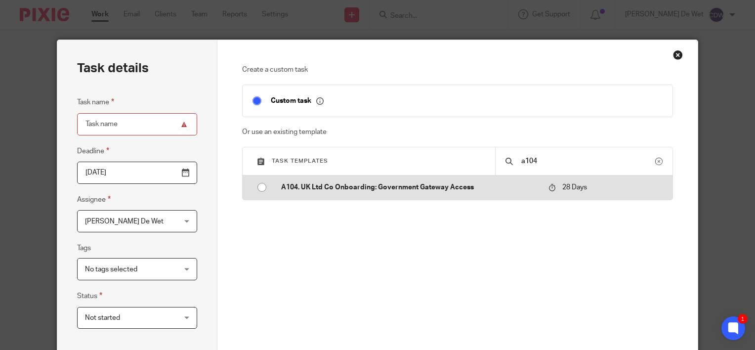
type input "a104"
click at [254, 187] on input "radio" at bounding box center [261, 187] width 19 height 19
type input "2025-09-12"
type input "A104. UK Ltd Co Onboarding: Government Gateway Access"
checkbox input "false"
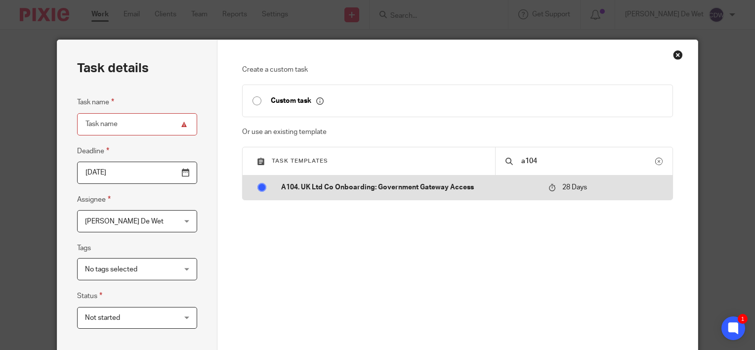
radio input "false"
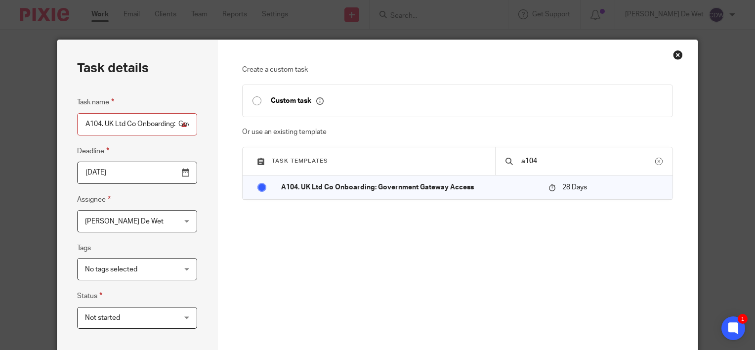
click at [179, 222] on div "[PERSON_NAME] De Wet [PERSON_NAME] De Wet" at bounding box center [137, 221] width 120 height 22
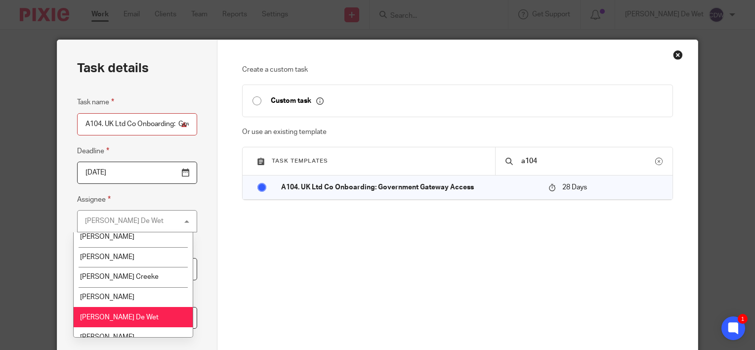
scroll to position [49, 0]
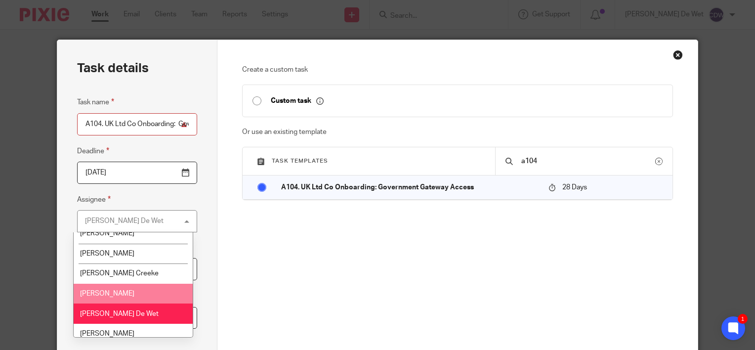
click at [161, 290] on li "[PERSON_NAME]" at bounding box center [134, 293] width 120 height 20
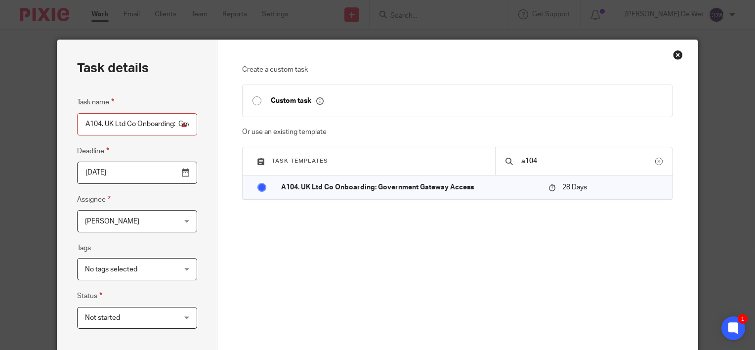
click at [257, 281] on div "Create a custom task Custom task Or use an existing template Task templates a10…" at bounding box center [457, 212] width 431 height 294
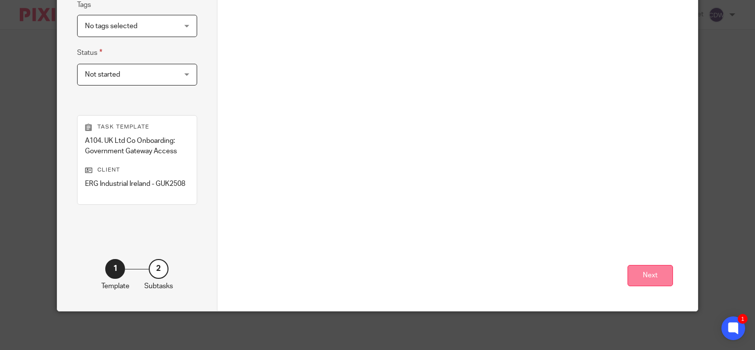
click at [638, 275] on button "Next" at bounding box center [649, 275] width 45 height 21
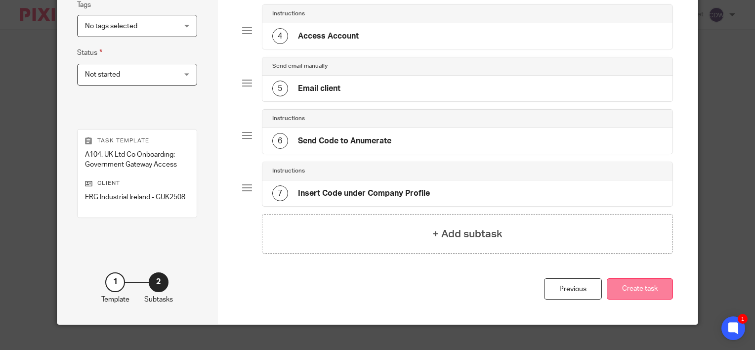
click at [617, 287] on button "Create task" at bounding box center [639, 288] width 66 height 21
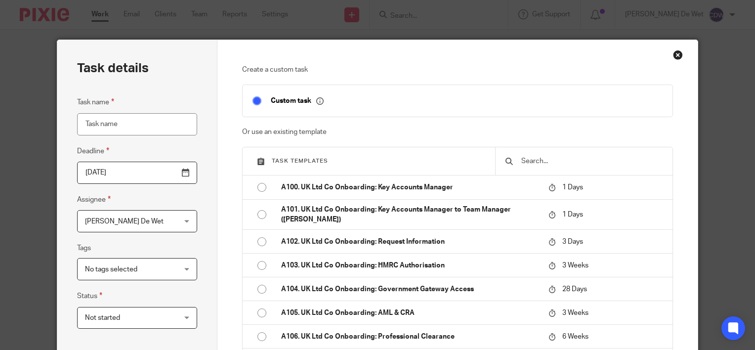
click at [575, 161] on input "text" at bounding box center [591, 161] width 142 height 11
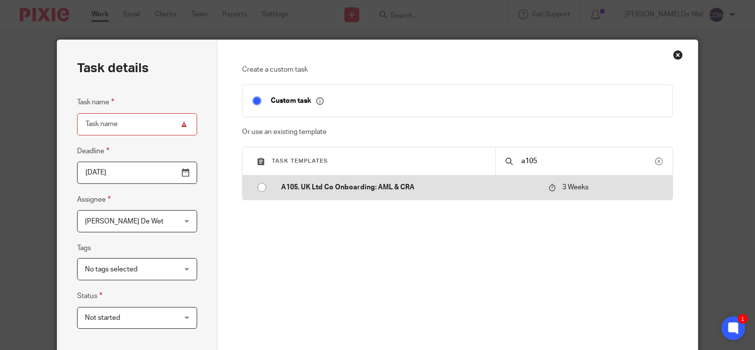
type input "a105"
click at [256, 187] on input "radio" at bounding box center [261, 187] width 19 height 19
type input "[DATE]"
type input "A105. UK Ltd Co Onboarding: AML & CRA"
checkbox input "false"
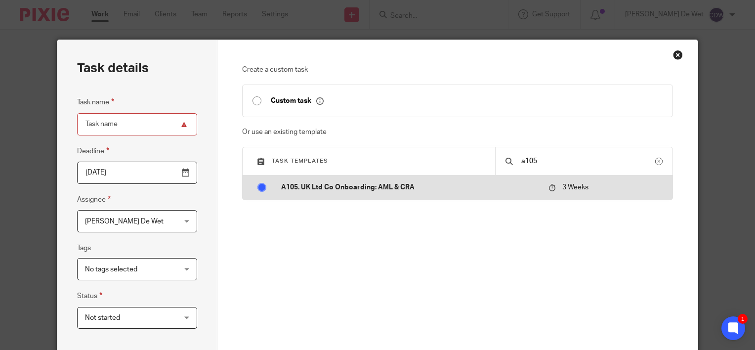
radio input "false"
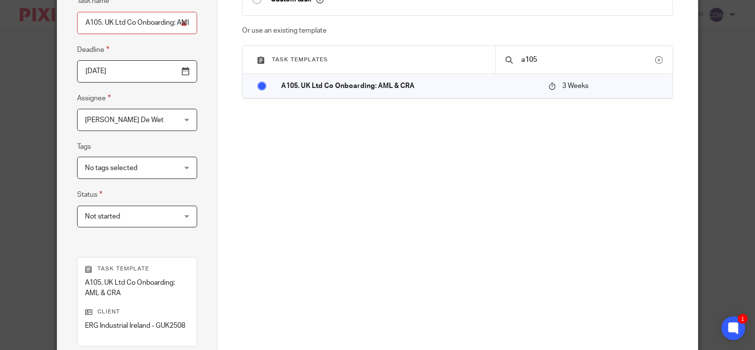
scroll to position [95, 0]
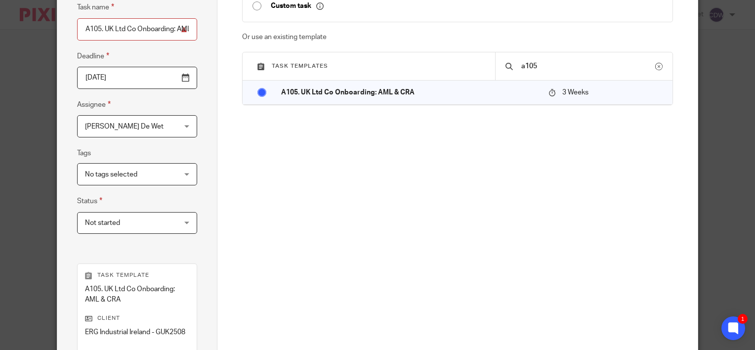
click at [185, 123] on div "[PERSON_NAME] De Wet [PERSON_NAME] De Wet" at bounding box center [137, 126] width 120 height 22
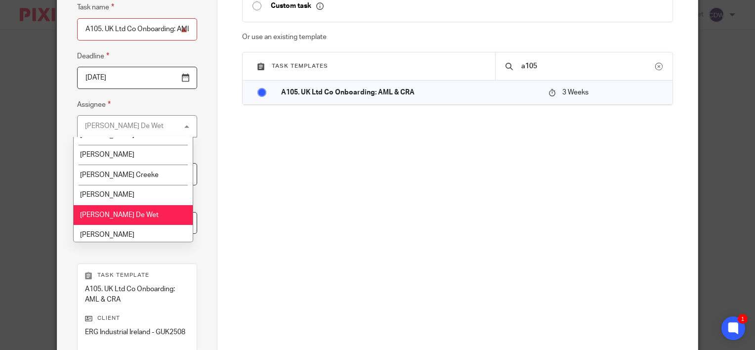
scroll to position [56, 0]
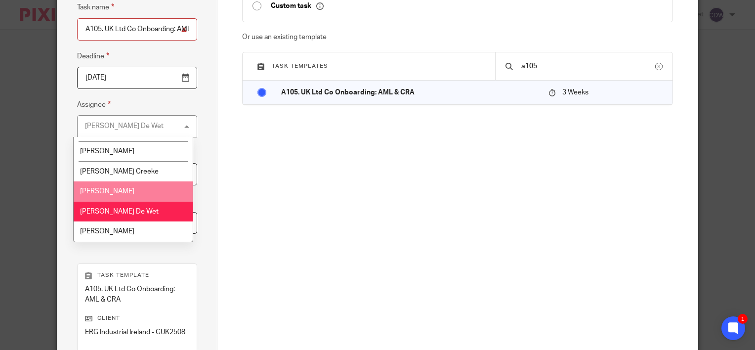
click at [154, 188] on li "[PERSON_NAME]" at bounding box center [134, 191] width 120 height 20
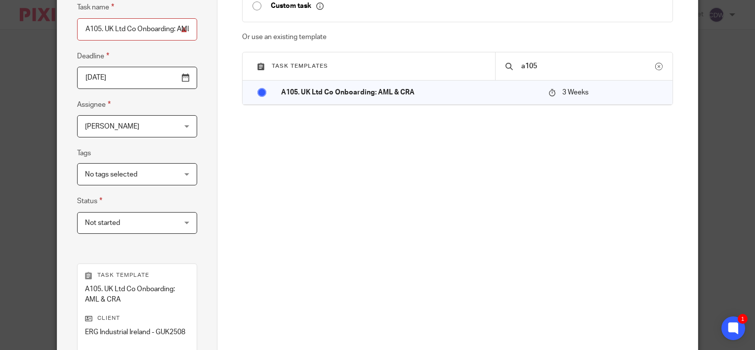
scroll to position [243, 0]
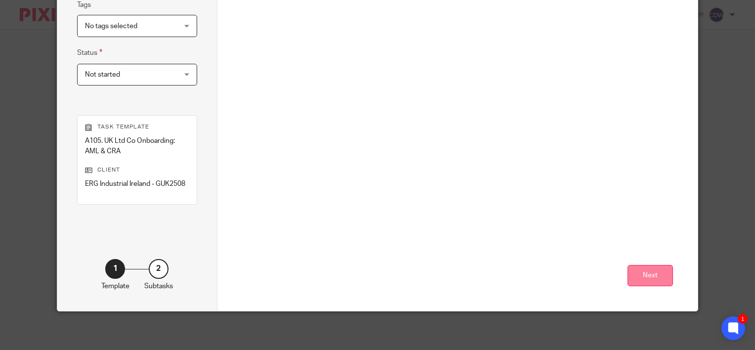
click at [654, 277] on button "Next" at bounding box center [649, 275] width 45 height 21
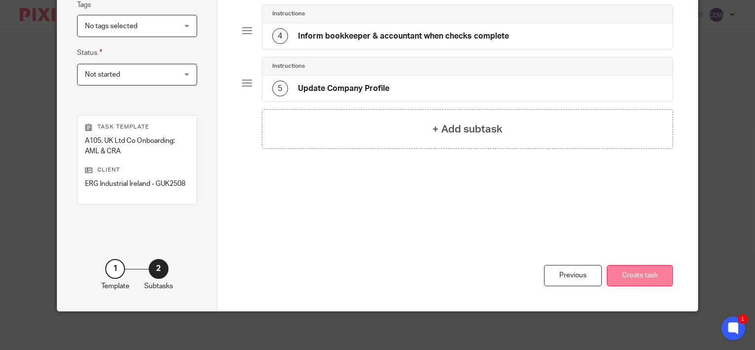
click at [627, 277] on button "Create task" at bounding box center [639, 275] width 66 height 21
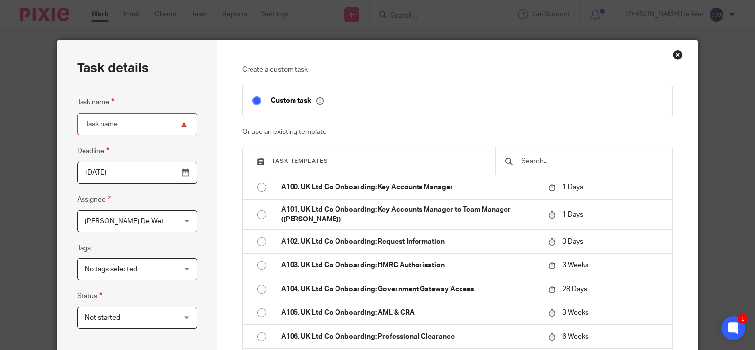
click at [544, 160] on input "text" at bounding box center [591, 161] width 142 height 11
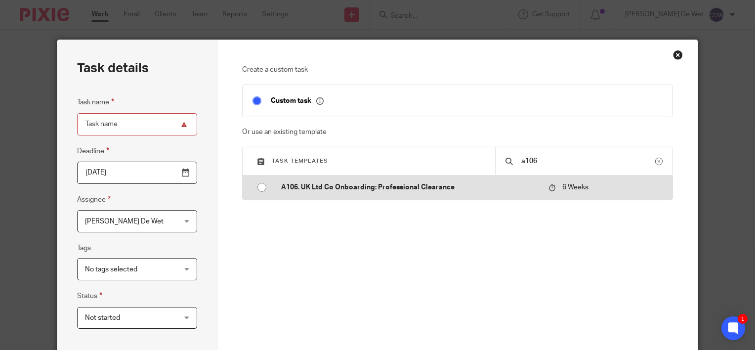
type input "a106"
click at [260, 186] on input "radio" at bounding box center [261, 187] width 19 height 19
type input "[DATE]"
type input "A106. UK Ltd Co Onboarding: Professional Clearance"
checkbox input "false"
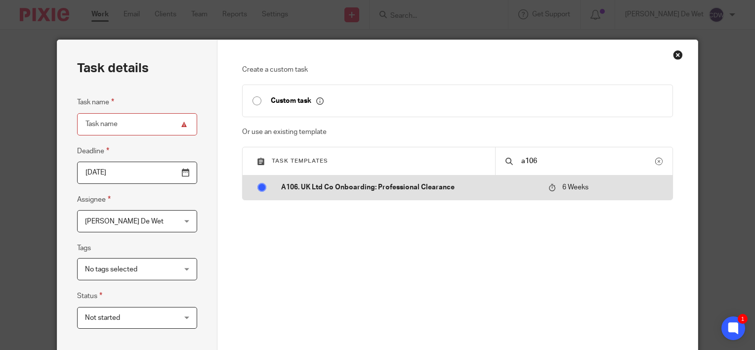
radio input "false"
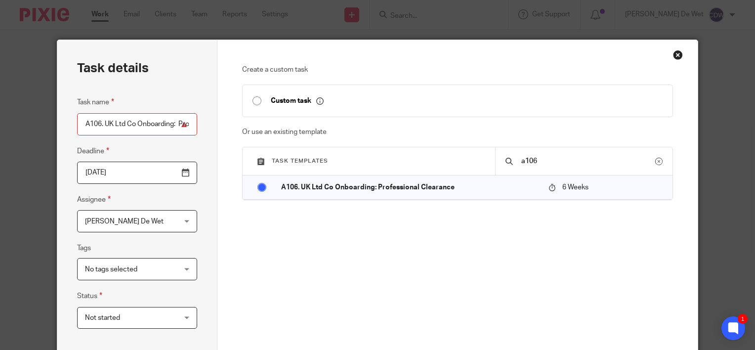
click at [187, 220] on div "Colleen De Wet Colleen De Wet" at bounding box center [137, 221] width 120 height 22
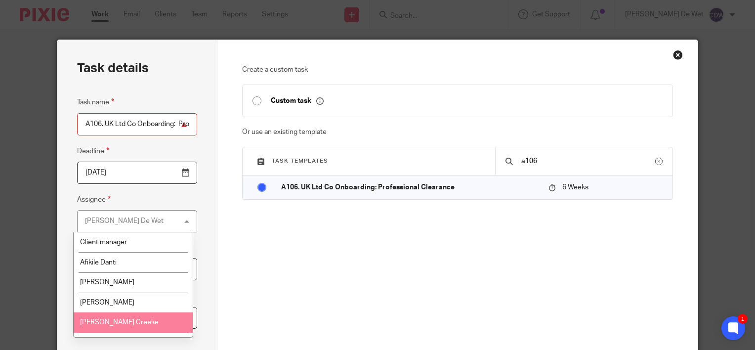
click at [156, 322] on li "[PERSON_NAME] Creeke" at bounding box center [134, 322] width 120 height 20
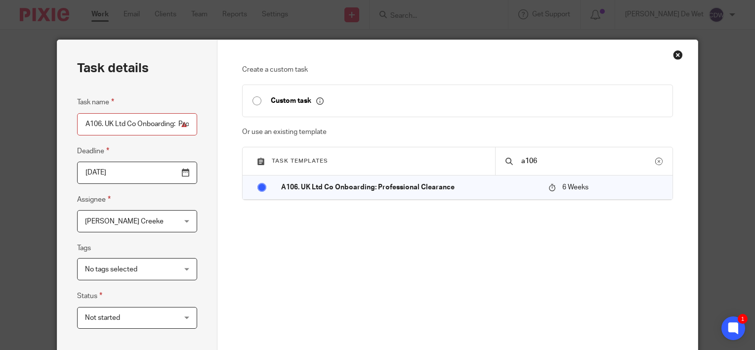
click at [330, 251] on div "Create a custom task Custom task Or use an existing template Task templates a10…" at bounding box center [457, 212] width 431 height 294
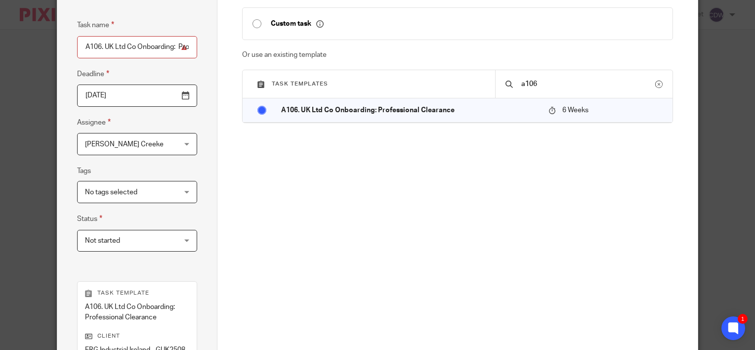
scroll to position [243, 0]
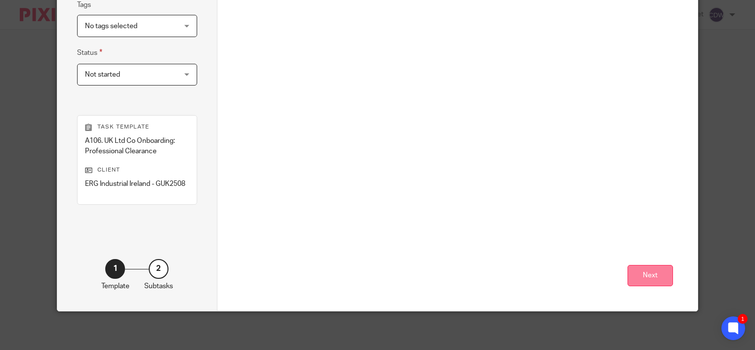
click at [644, 270] on button "Next" at bounding box center [649, 275] width 45 height 21
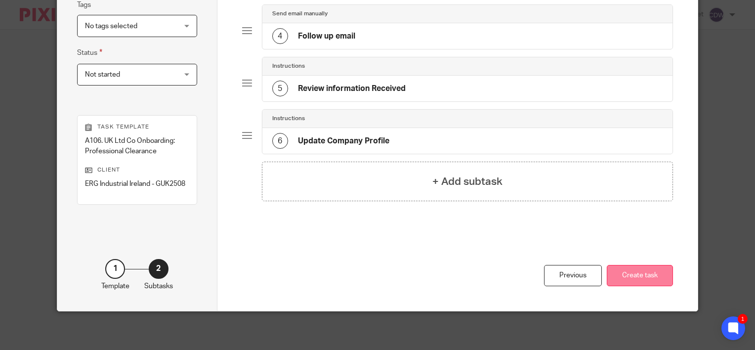
click at [646, 274] on button "Create task" at bounding box center [639, 275] width 66 height 21
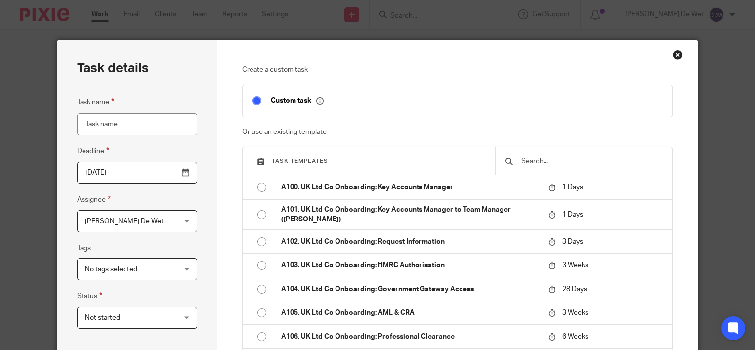
click at [549, 159] on input "text" at bounding box center [591, 161] width 142 height 11
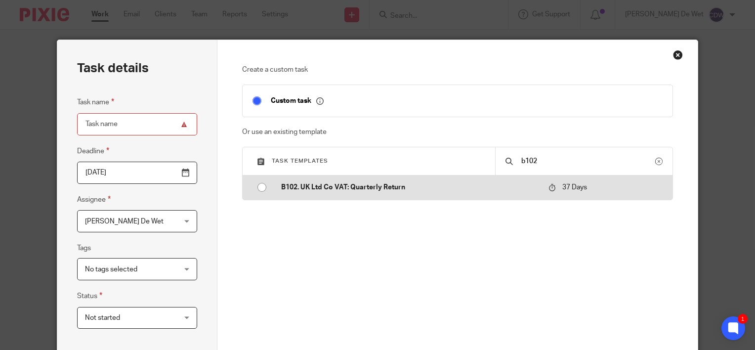
type input "b102"
click at [257, 187] on input "radio" at bounding box center [261, 187] width 19 height 19
type input "[DATE]"
type input "B102. UK Ltd Co VAT: Quarterly Return"
checkbox input "false"
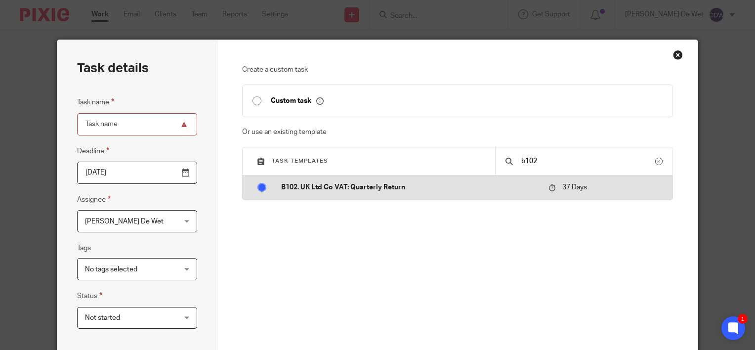
radio input "false"
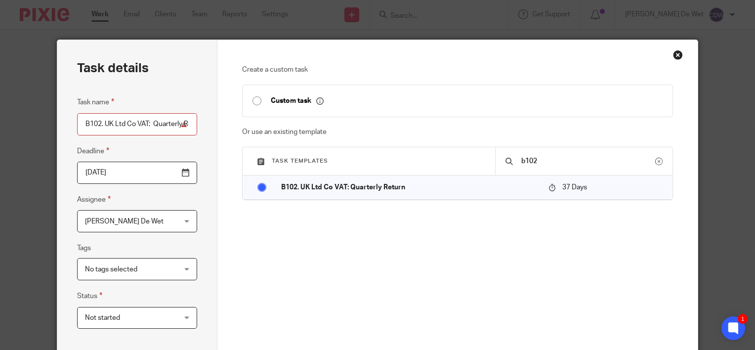
click at [175, 225] on div "[PERSON_NAME] De Wet [PERSON_NAME] De Wet" at bounding box center [137, 221] width 120 height 22
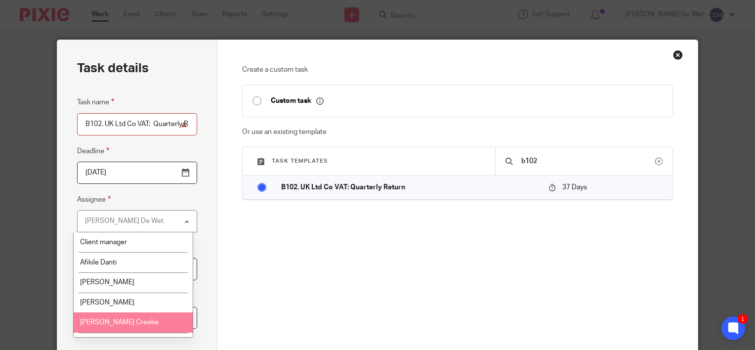
click at [158, 322] on li "[PERSON_NAME] Creeke" at bounding box center [134, 322] width 120 height 20
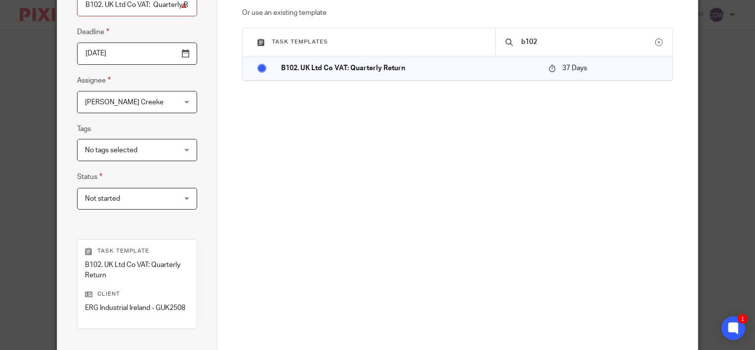
scroll to position [198, 0]
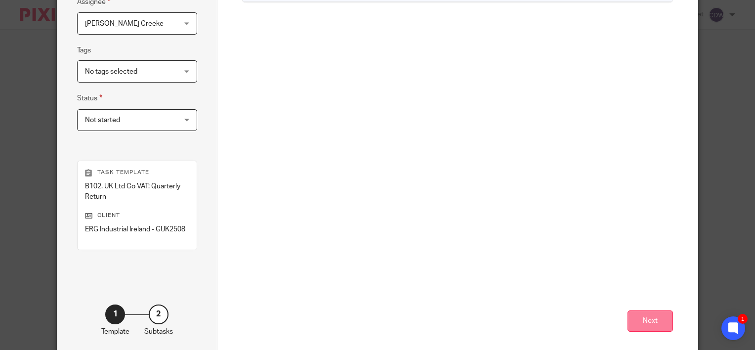
click at [647, 324] on button "Next" at bounding box center [649, 320] width 45 height 21
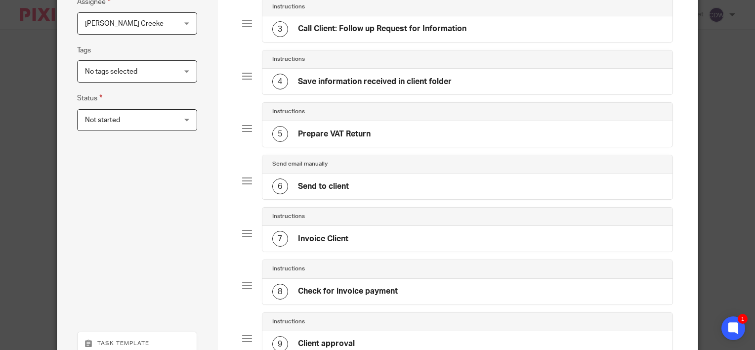
scroll to position [411, 0]
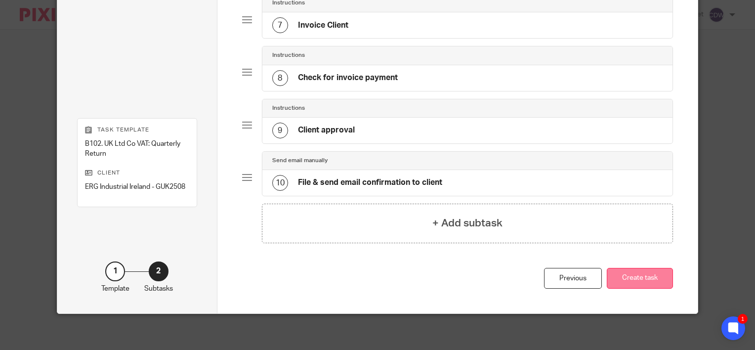
click at [645, 278] on button "Create task" at bounding box center [639, 278] width 66 height 21
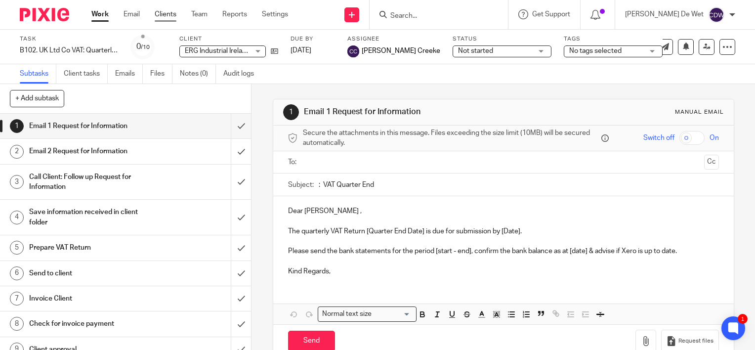
click at [164, 18] on link "Clients" at bounding box center [166, 14] width 22 height 10
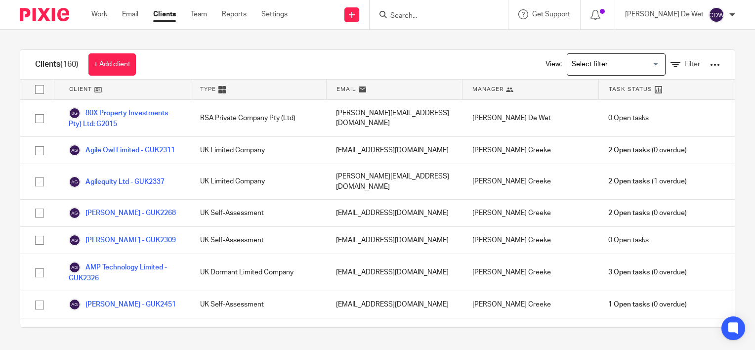
click at [478, 20] on input "Search" at bounding box center [433, 16] width 89 height 9
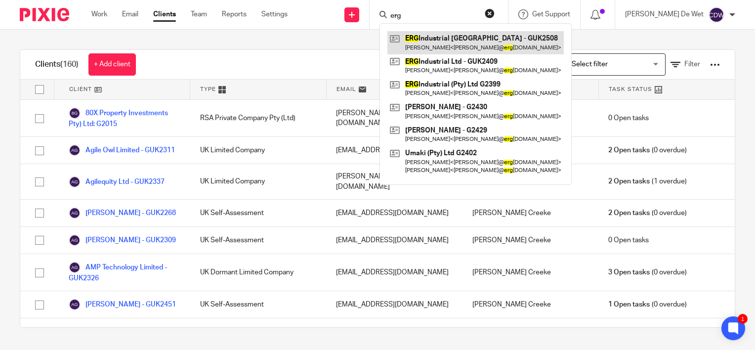
type input "erg"
click at [484, 40] on link at bounding box center [475, 42] width 176 height 23
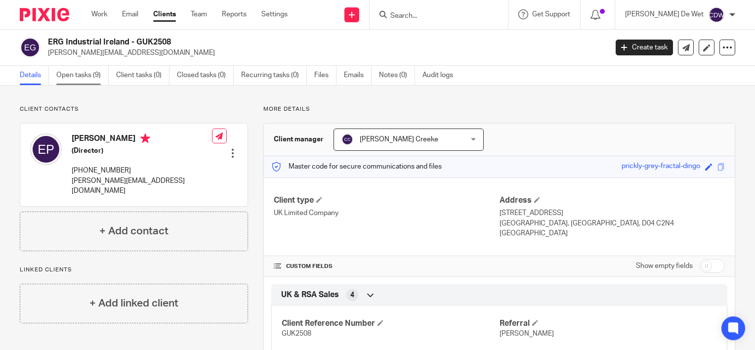
click at [94, 77] on link "Open tasks (9)" at bounding box center [82, 75] width 52 height 19
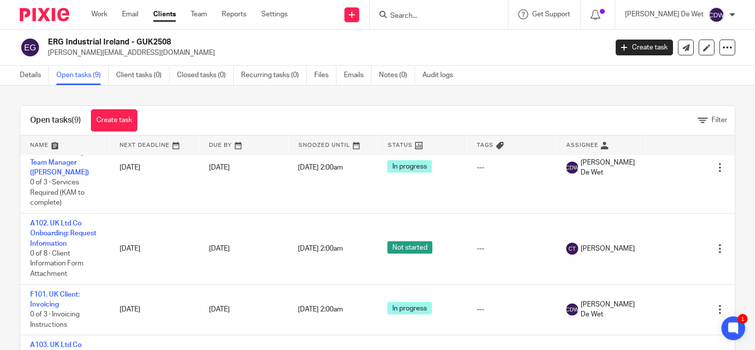
scroll to position [99, 0]
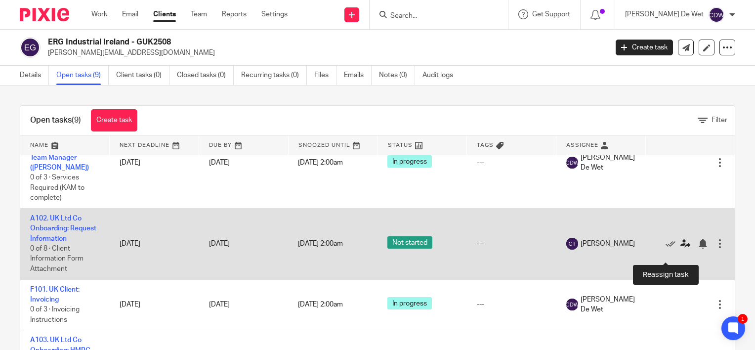
click at [680, 248] on icon at bounding box center [685, 244] width 10 height 10
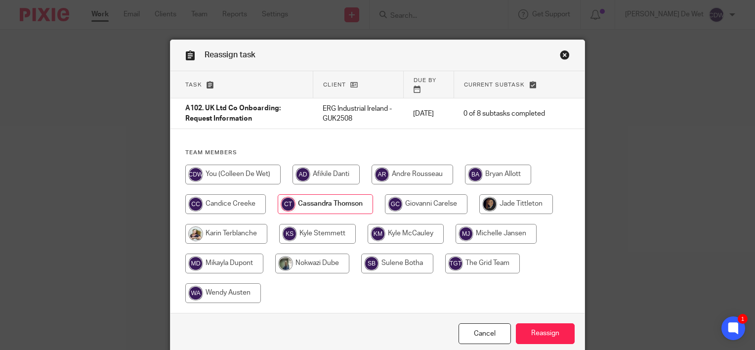
click at [516, 194] on input "radio" at bounding box center [516, 204] width 74 height 20
radio input "true"
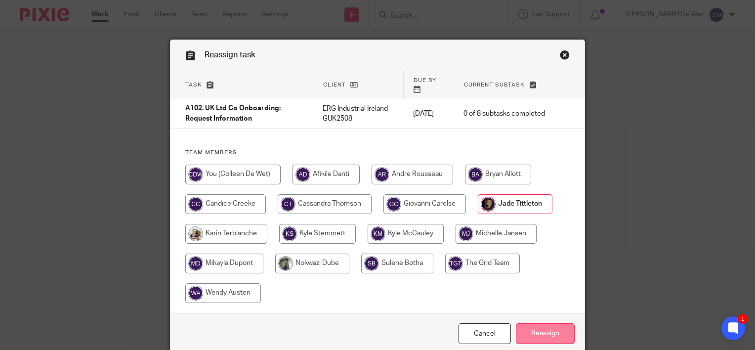
click at [556, 328] on input "Reassign" at bounding box center [545, 333] width 59 height 21
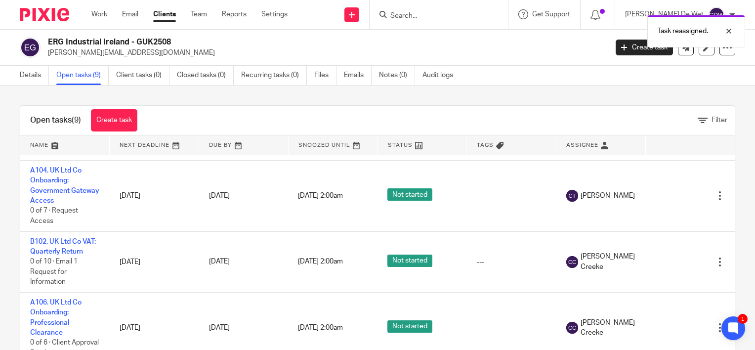
scroll to position [414, 0]
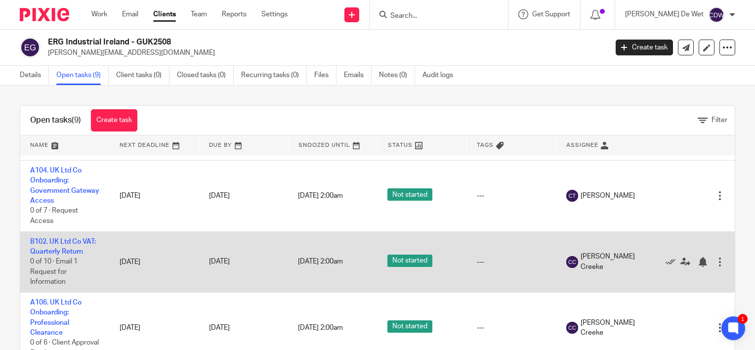
click at [715, 260] on div at bounding box center [720, 262] width 10 height 10
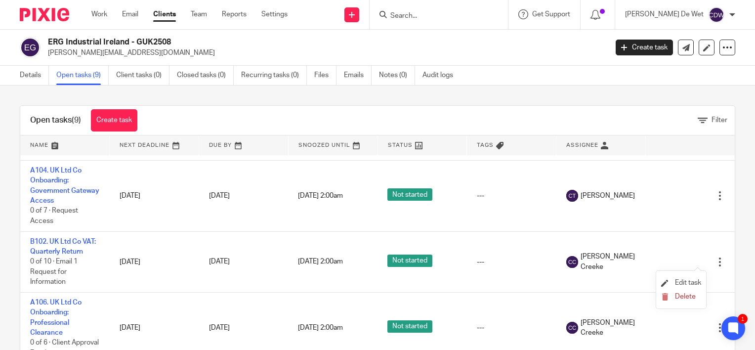
click at [691, 279] on li "Edit task" at bounding box center [681, 283] width 40 height 15
click at [684, 281] on span "Edit task" at bounding box center [688, 282] width 26 height 7
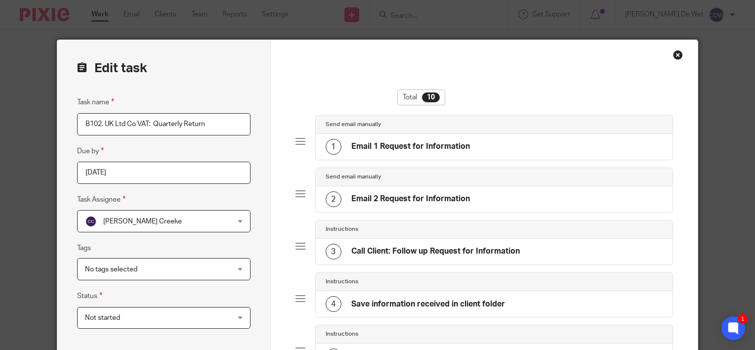
click at [673, 55] on div "Close this dialog window" at bounding box center [678, 55] width 10 height 10
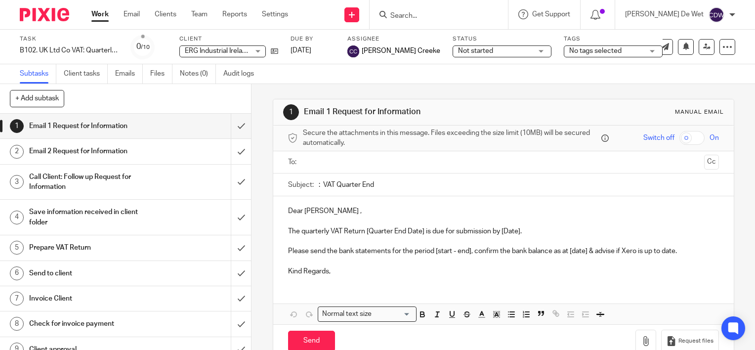
click at [441, 15] on input "Search" at bounding box center [433, 16] width 89 height 9
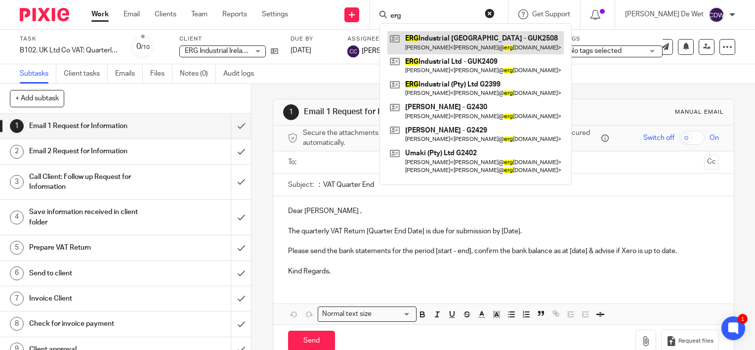
type input "erg"
click at [457, 46] on link at bounding box center [475, 42] width 176 height 23
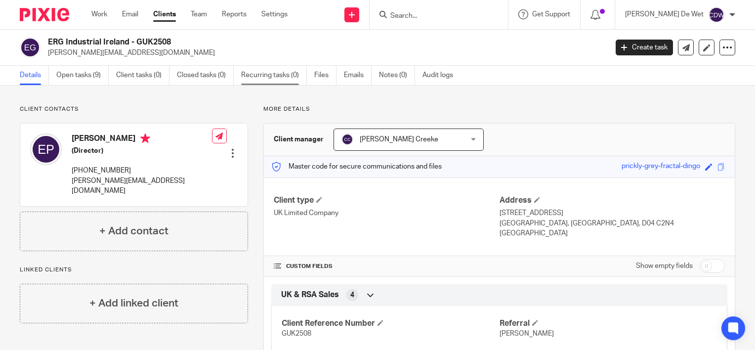
click at [281, 79] on link "Recurring tasks (0)" at bounding box center [274, 75] width 66 height 19
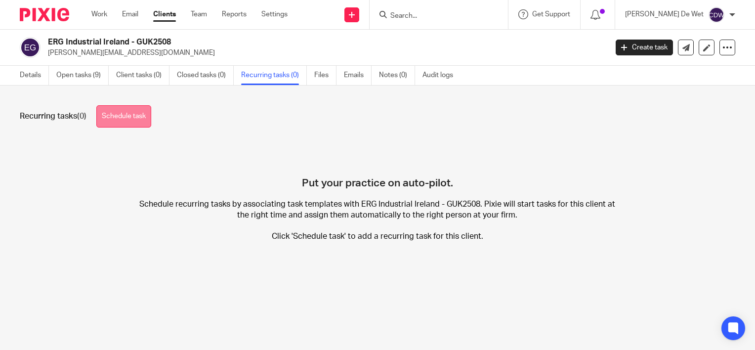
click at [139, 113] on link "Schedule task" at bounding box center [123, 116] width 55 height 22
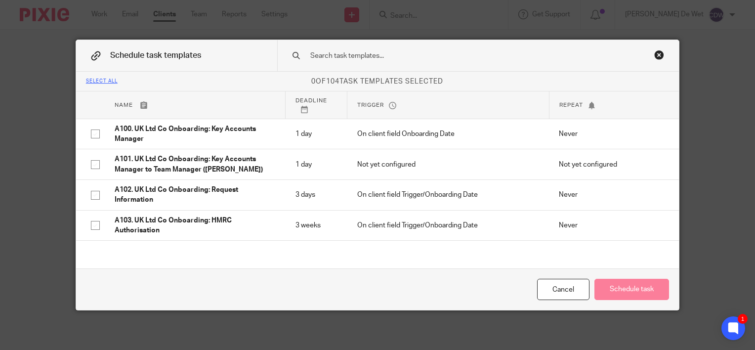
click at [399, 54] on input "text" at bounding box center [464, 55] width 310 height 11
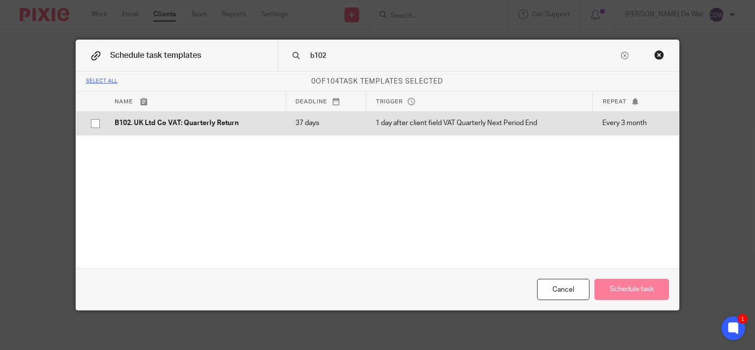
type input "b102"
click at [91, 124] on input "checkbox" at bounding box center [95, 123] width 19 height 19
checkbox input "true"
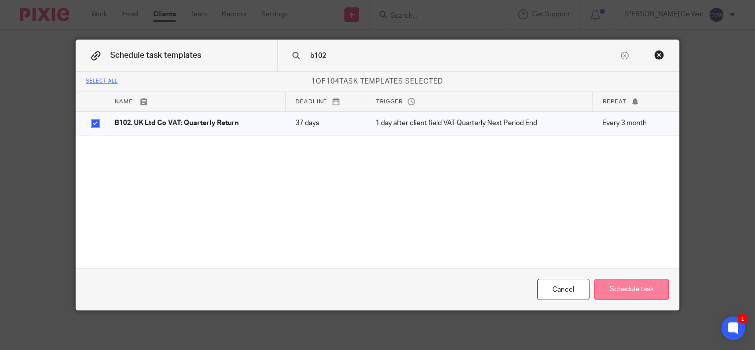
click at [640, 288] on button "Schedule task" at bounding box center [631, 289] width 75 height 21
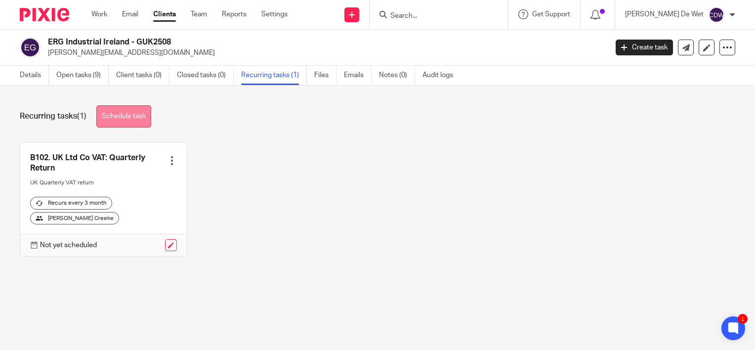
click at [119, 118] on link "Schedule task" at bounding box center [123, 116] width 55 height 22
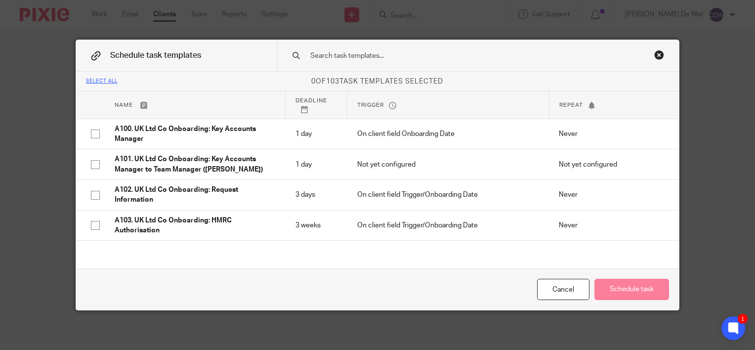
click at [345, 57] on input "text" at bounding box center [464, 55] width 310 height 11
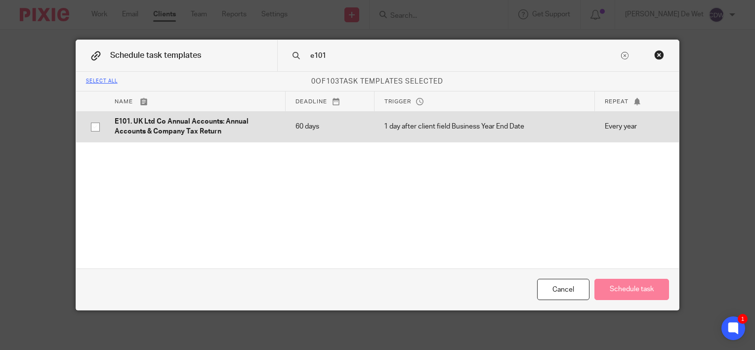
type input "e101"
click at [91, 127] on input "checkbox" at bounding box center [95, 127] width 19 height 19
checkbox input "true"
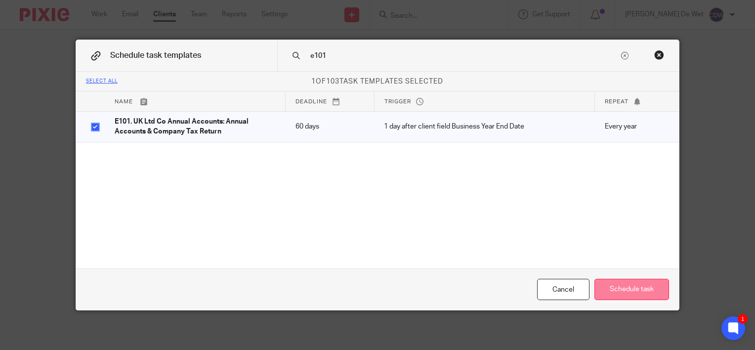
click at [630, 289] on button "Schedule task" at bounding box center [631, 289] width 75 height 21
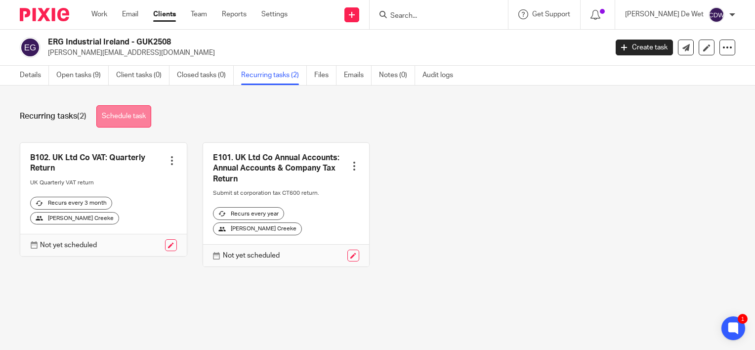
click at [117, 122] on link "Schedule task" at bounding box center [123, 116] width 55 height 22
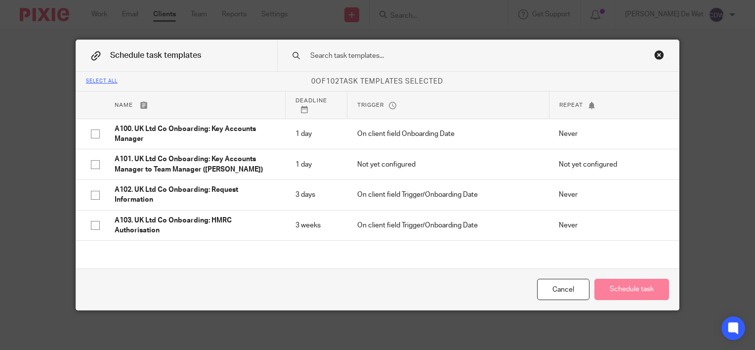
click at [393, 58] on input "text" at bounding box center [464, 55] width 310 height 11
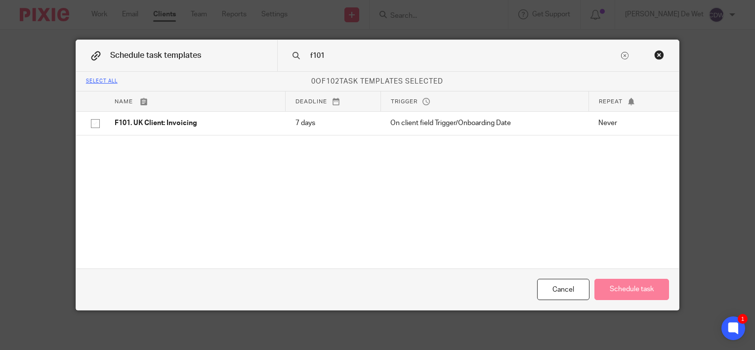
click at [383, 57] on input "f101" at bounding box center [464, 55] width 310 height 11
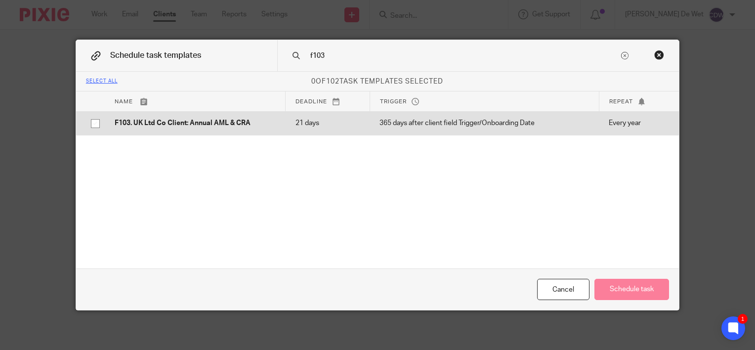
type input "f103"
click at [95, 123] on input "checkbox" at bounding box center [95, 123] width 19 height 19
checkbox input "true"
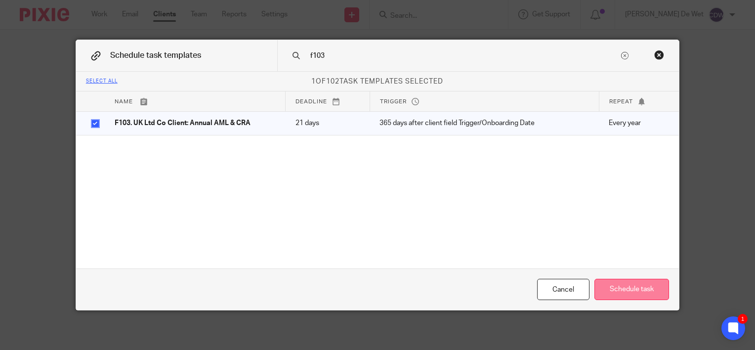
click at [629, 292] on button "Schedule task" at bounding box center [631, 289] width 75 height 21
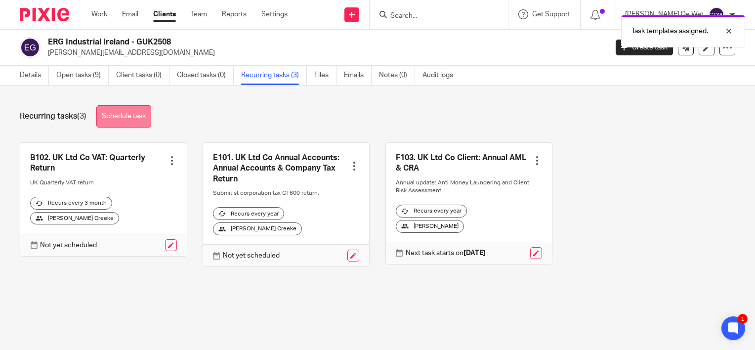
click at [120, 112] on link "Schedule task" at bounding box center [123, 116] width 55 height 22
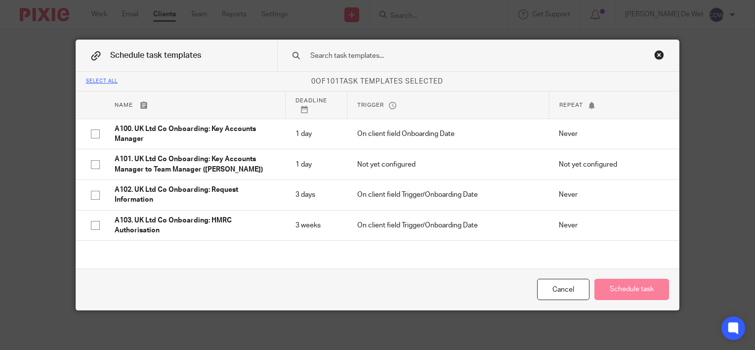
click at [426, 53] on input "text" at bounding box center [464, 55] width 310 height 11
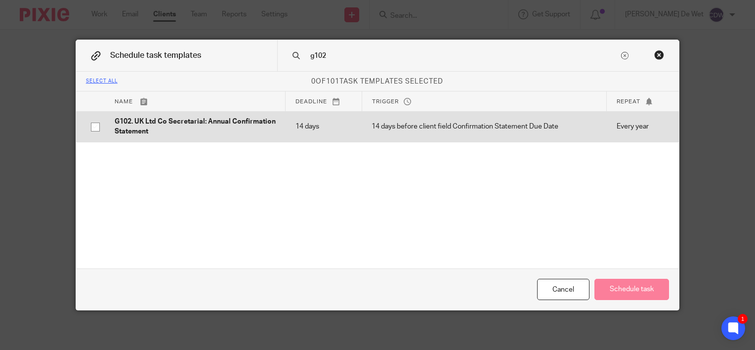
type input "g102"
click at [87, 128] on input "checkbox" at bounding box center [95, 127] width 19 height 19
checkbox input "true"
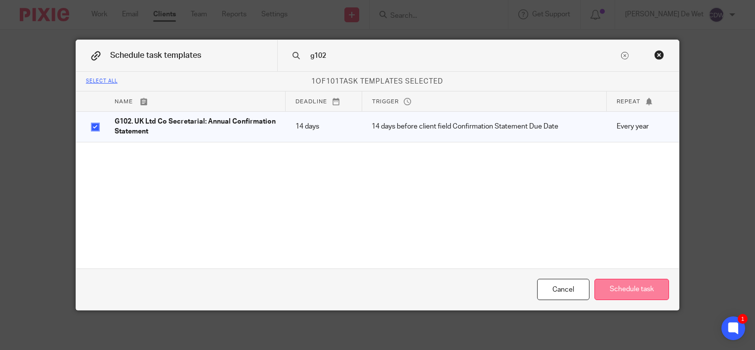
click at [635, 290] on button "Schedule task" at bounding box center [631, 289] width 75 height 21
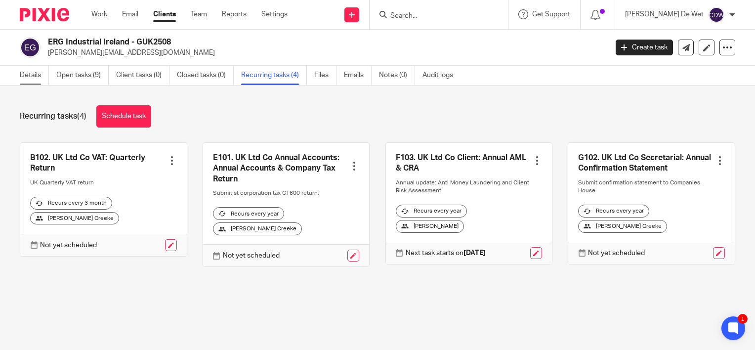
click at [31, 79] on link "Details" at bounding box center [34, 75] width 29 height 19
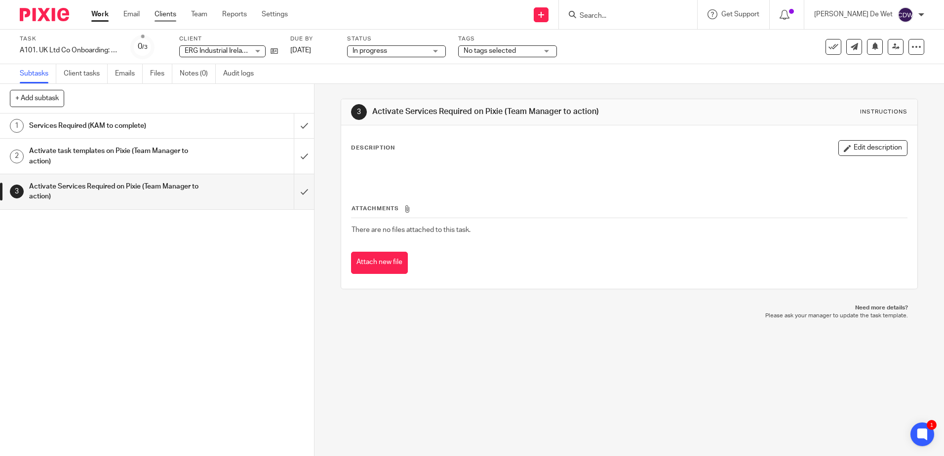
click at [164, 18] on link "Clients" at bounding box center [166, 14] width 22 height 10
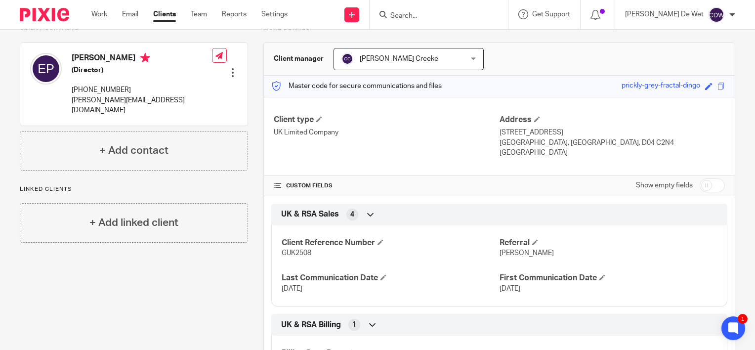
scroll to position [66, 0]
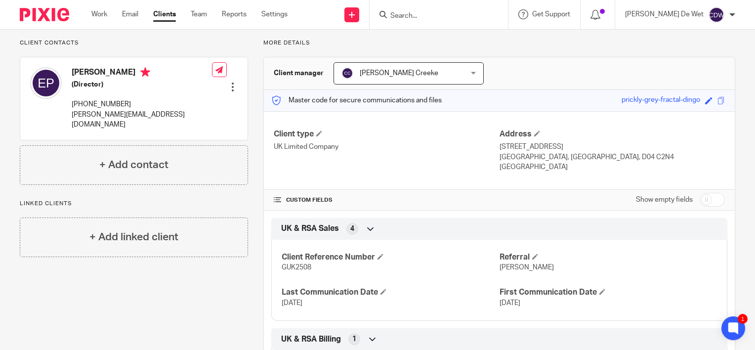
click at [711, 196] on input "checkbox" at bounding box center [711, 200] width 25 height 14
checkbox input "true"
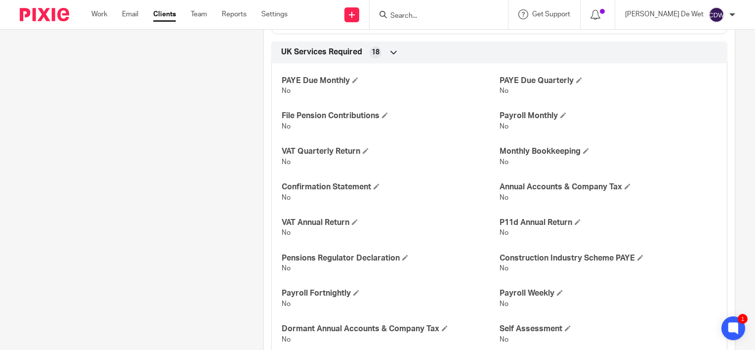
scroll to position [813, 0]
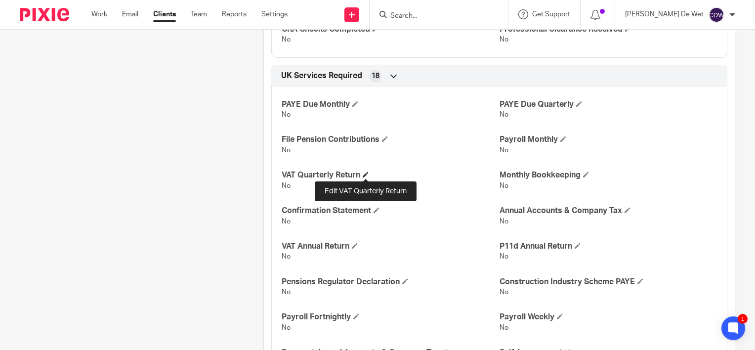
click at [365, 172] on span at bounding box center [365, 174] width 6 height 6
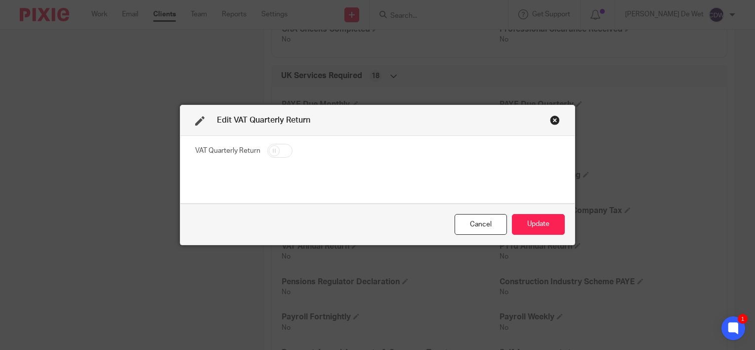
click at [277, 152] on input "checkbox" at bounding box center [279, 151] width 25 height 14
checkbox input "true"
click at [521, 222] on button "Update" at bounding box center [538, 224] width 53 height 21
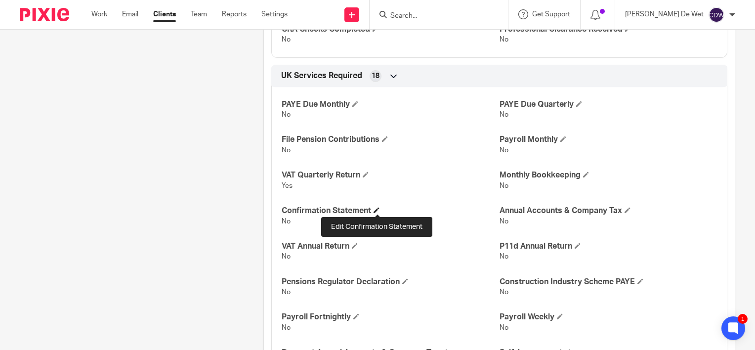
click at [373, 208] on span at bounding box center [376, 210] width 6 height 6
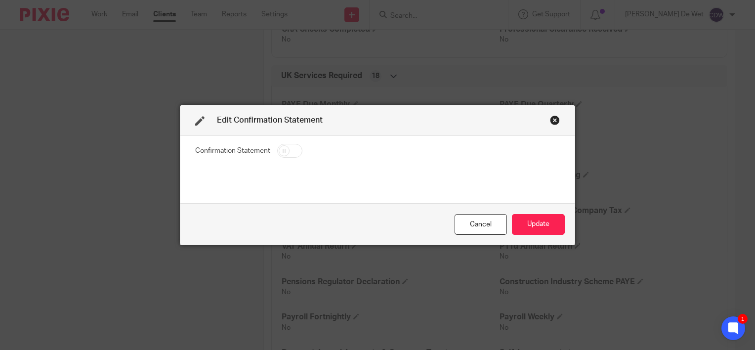
click at [288, 151] on input "checkbox" at bounding box center [289, 151] width 25 height 14
checkbox input "true"
click at [531, 228] on button "Update" at bounding box center [538, 224] width 53 height 21
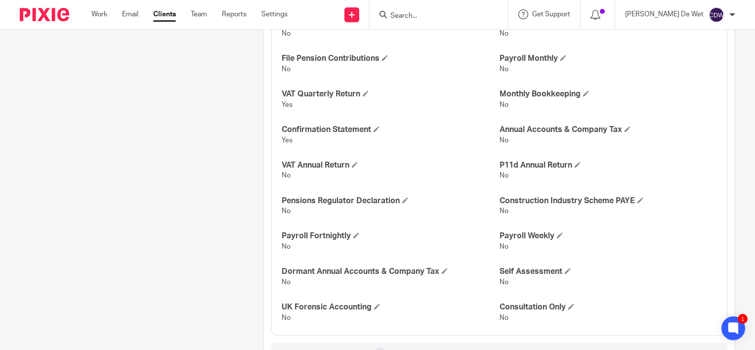
scroll to position [891, 0]
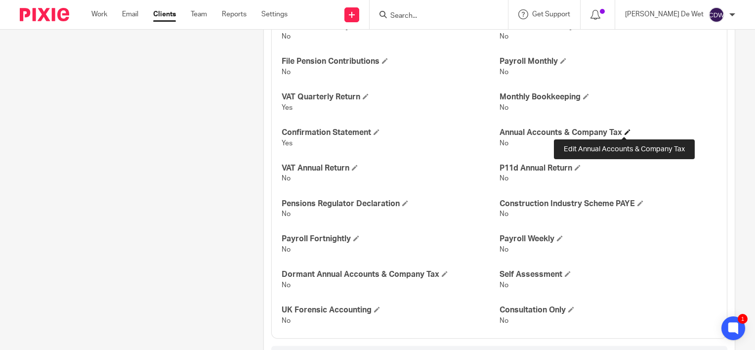
click at [624, 129] on span at bounding box center [627, 132] width 6 height 6
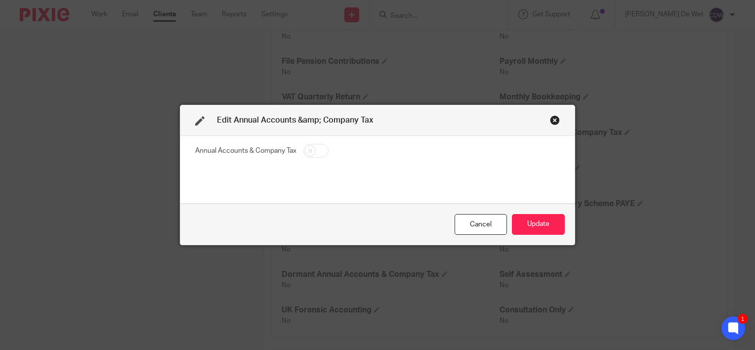
click at [317, 152] on input "checkbox" at bounding box center [315, 151] width 25 height 14
checkbox input "true"
click at [531, 225] on button "Update" at bounding box center [538, 224] width 53 height 21
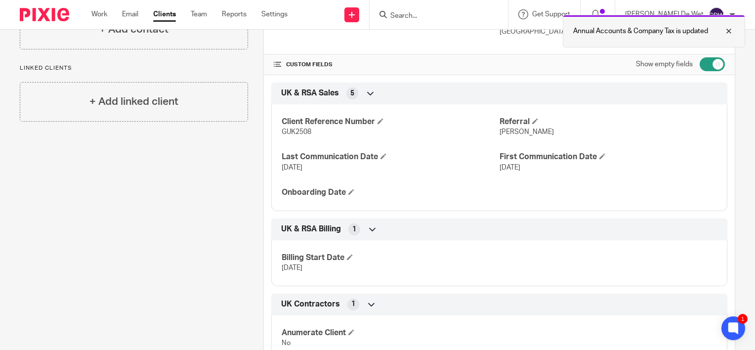
scroll to position [164, 0]
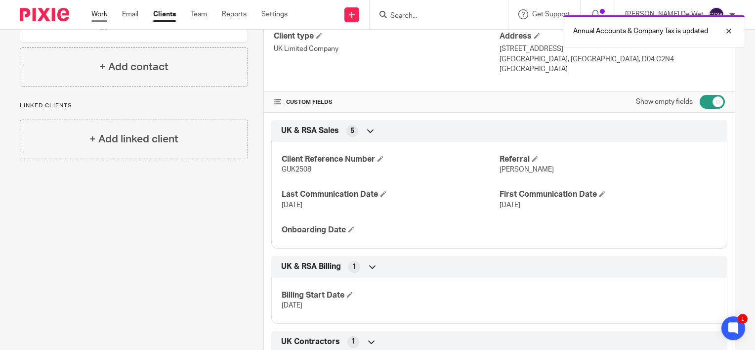
click at [98, 16] on link "Work" at bounding box center [99, 14] width 16 height 10
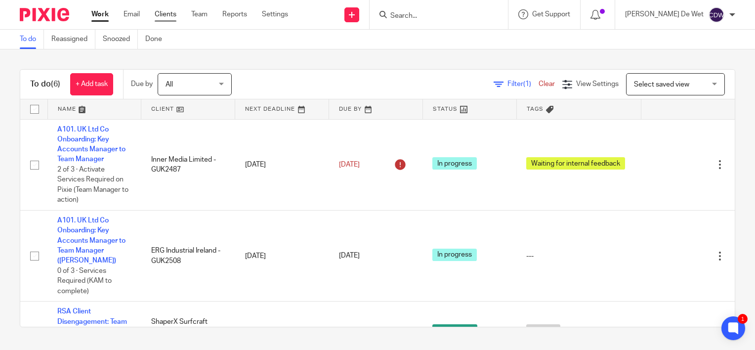
click at [163, 17] on link "Clients" at bounding box center [166, 14] width 22 height 10
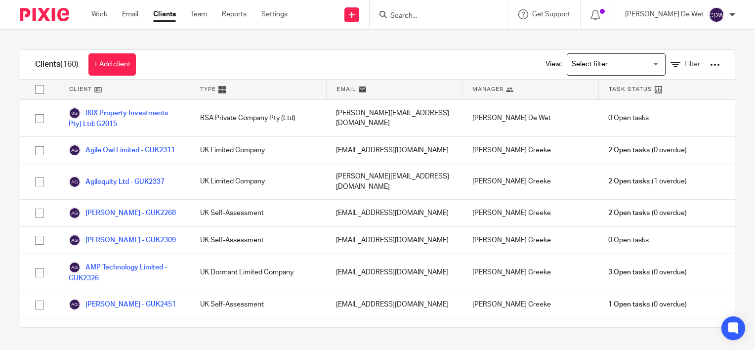
click at [437, 16] on input "Search" at bounding box center [433, 16] width 89 height 9
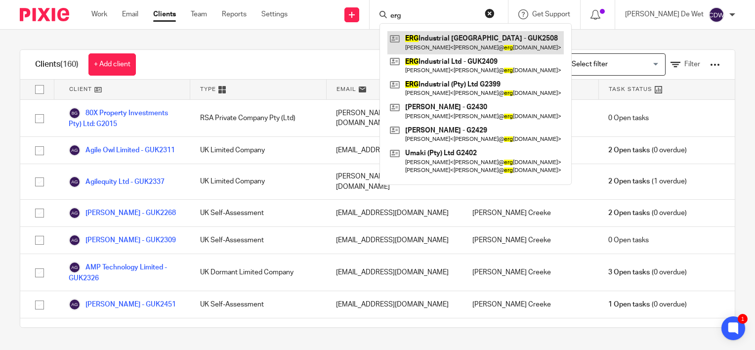
type input "erg"
click at [462, 39] on link at bounding box center [475, 42] width 176 height 23
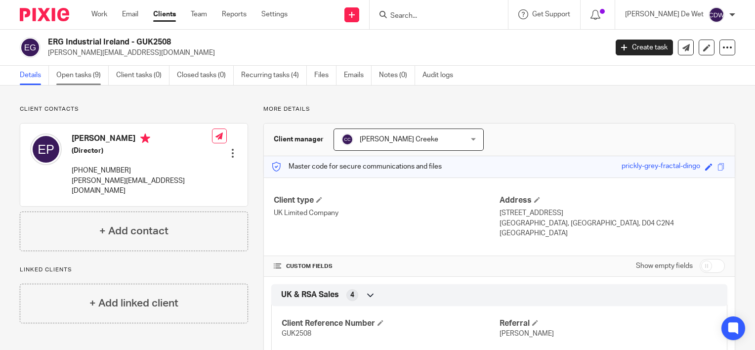
click at [86, 80] on link "Open tasks (9)" at bounding box center [82, 75] width 52 height 19
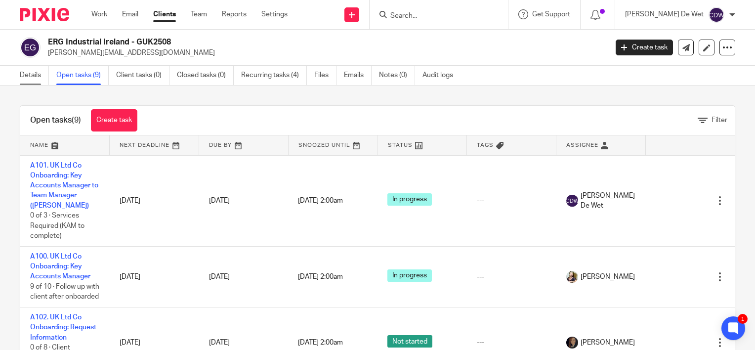
click at [34, 75] on link "Details" at bounding box center [34, 75] width 29 height 19
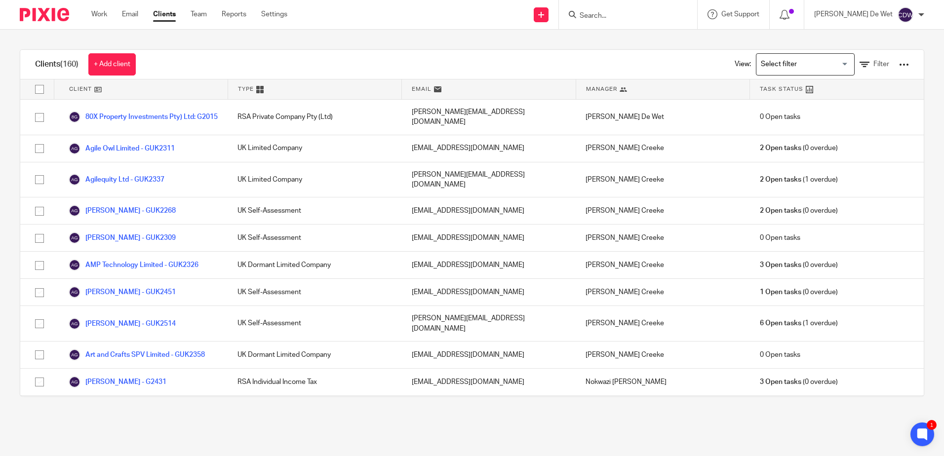
click at [193, 57] on div "Clients (160) + Add client View: Loading... Filter" at bounding box center [472, 65] width 904 height 30
click at [103, 16] on link "Work" at bounding box center [99, 14] width 16 height 10
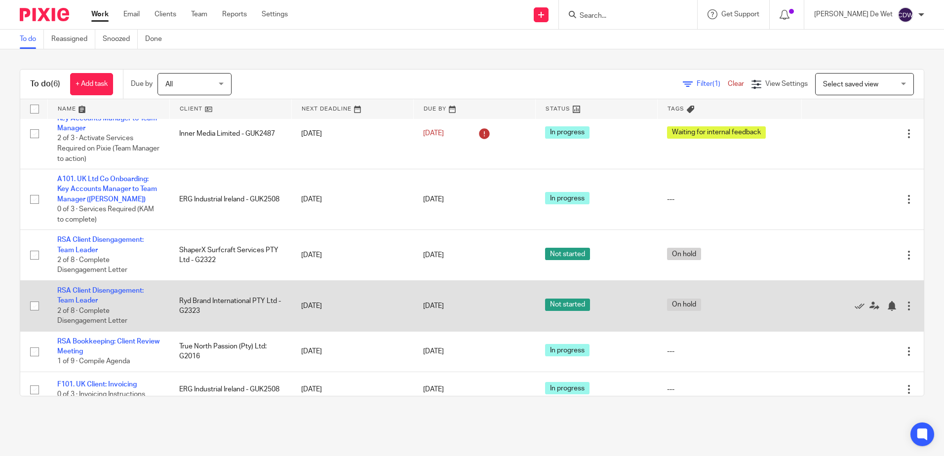
scroll to position [32, 0]
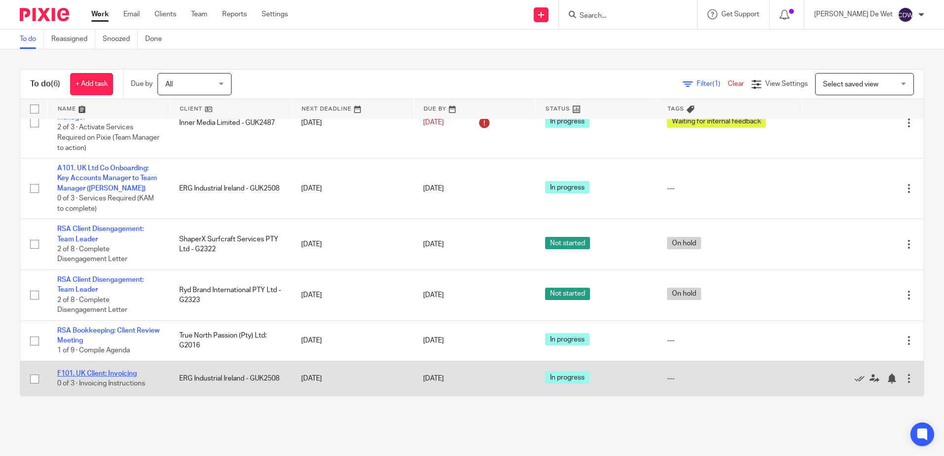
click at [134, 374] on link "F101. UK Client: Invoicing" at bounding box center [97, 373] width 80 height 7
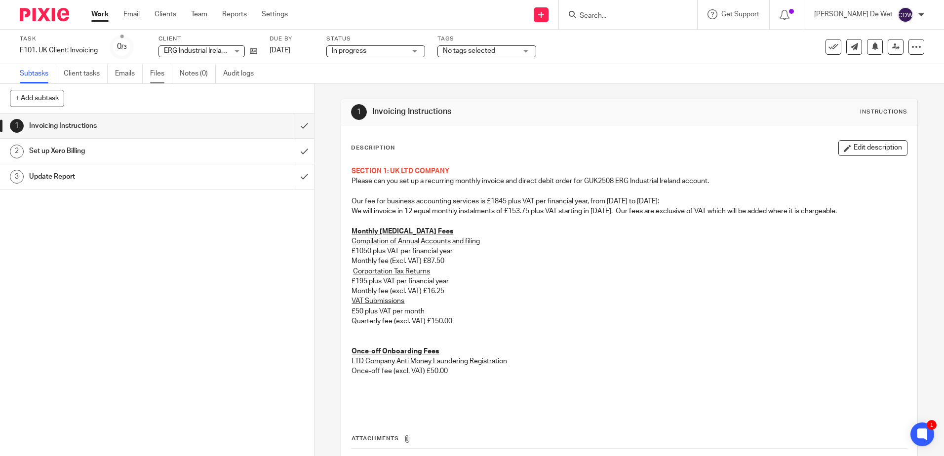
click at [160, 75] on link "Files" at bounding box center [161, 73] width 22 height 19
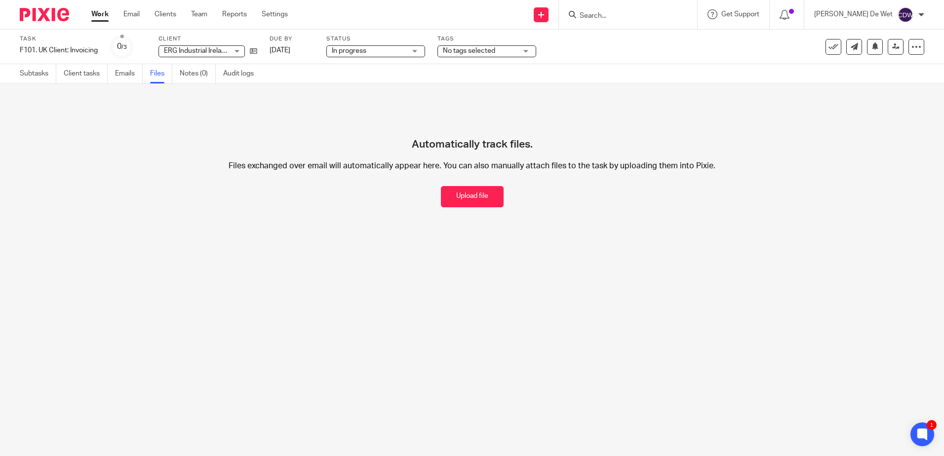
drag, startPoint x: 480, startPoint y: 203, endPoint x: 474, endPoint y: 213, distance: 11.7
click at [480, 203] on button "Upload file" at bounding box center [472, 196] width 63 height 21
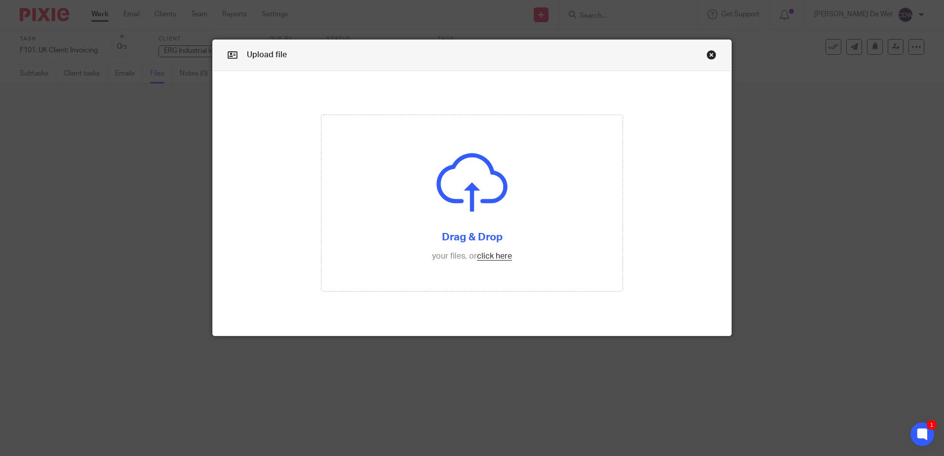
click at [709, 55] on link "Close this dialog window" at bounding box center [712, 56] width 10 height 13
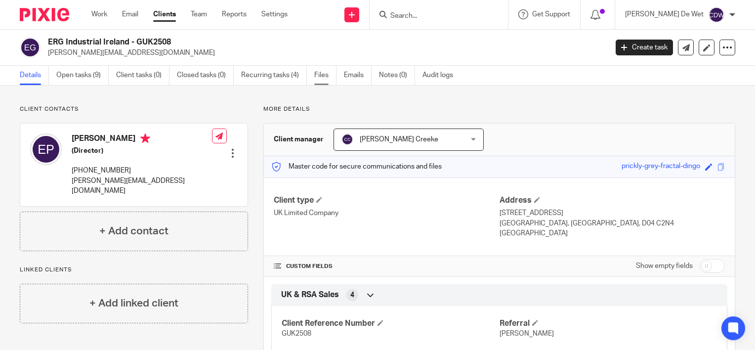
click at [326, 77] on link "Files" at bounding box center [325, 75] width 22 height 19
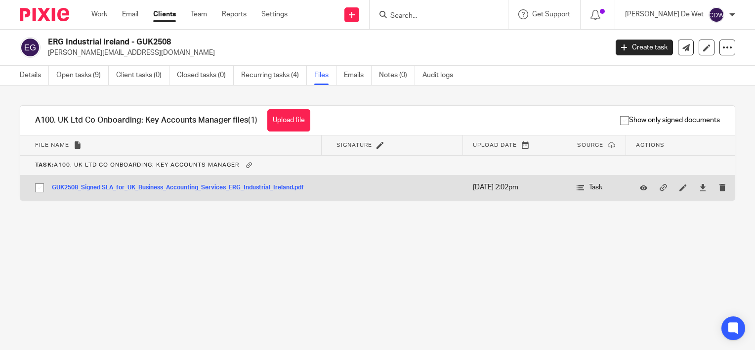
click at [278, 188] on button "GUK2508_Signed SLA_for_UK_Business_Accounting_Services_ERG_Industrial_Ireland.p…" at bounding box center [181, 187] width 259 height 7
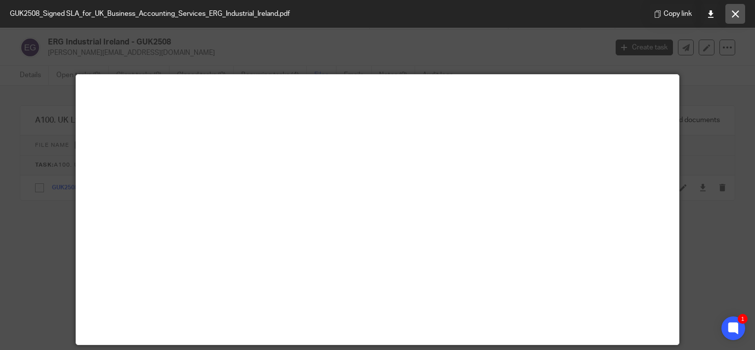
click at [733, 16] on icon at bounding box center [734, 13] width 7 height 7
